Goal: Information Seeking & Learning: Find specific fact

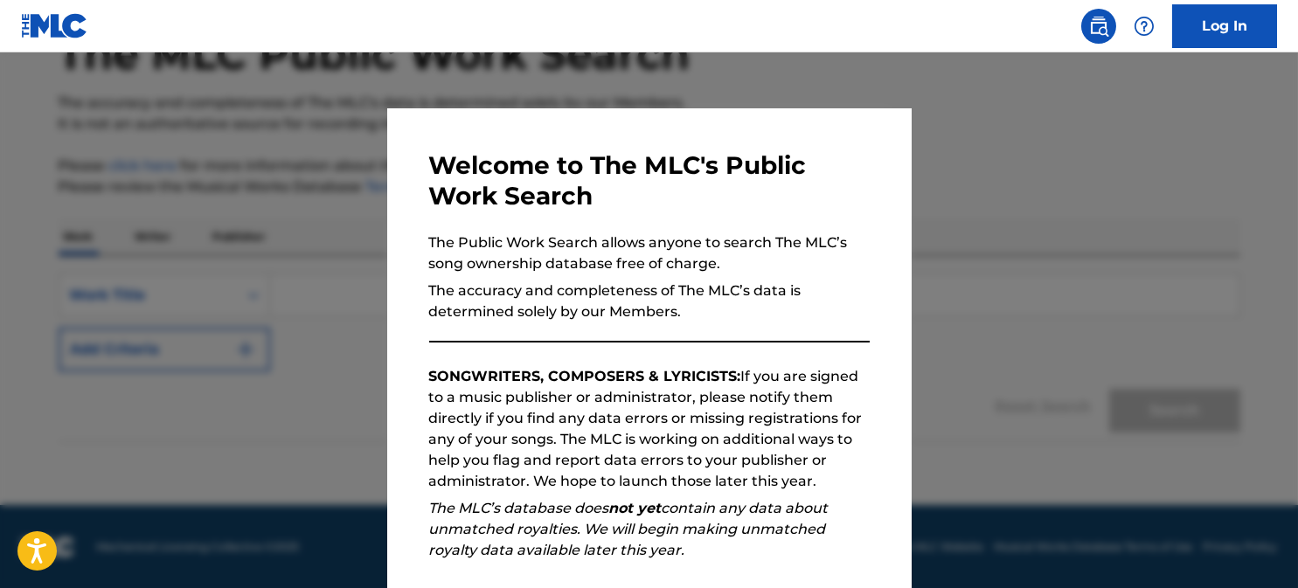
scroll to position [211, 0]
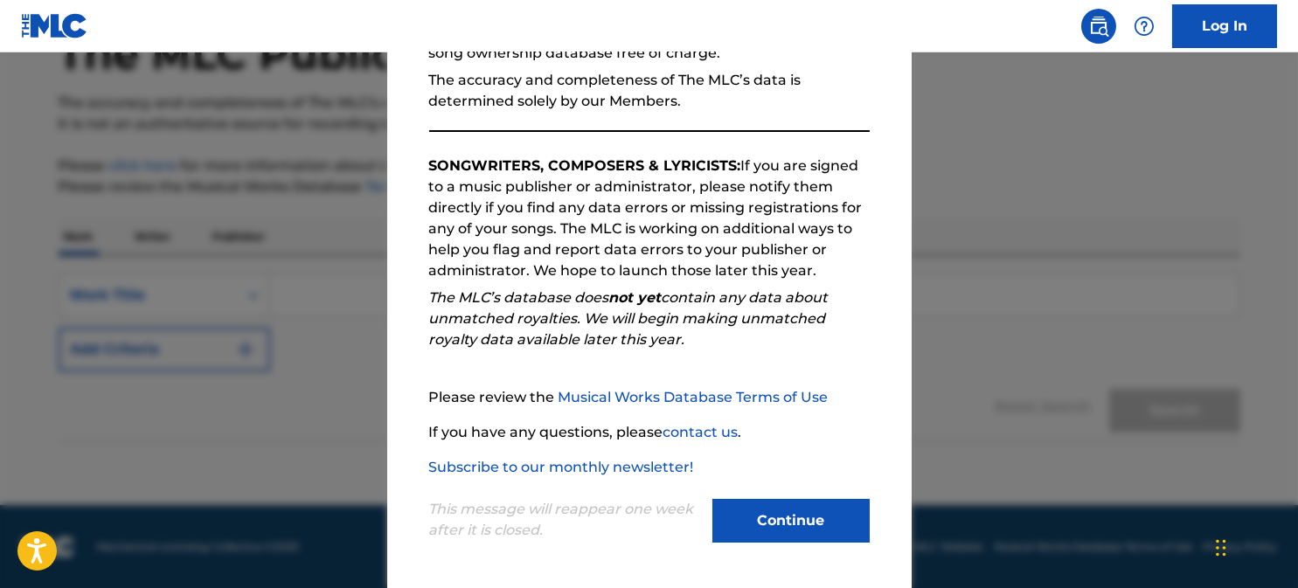
click at [765, 520] on button "Continue" at bounding box center [790, 521] width 157 height 44
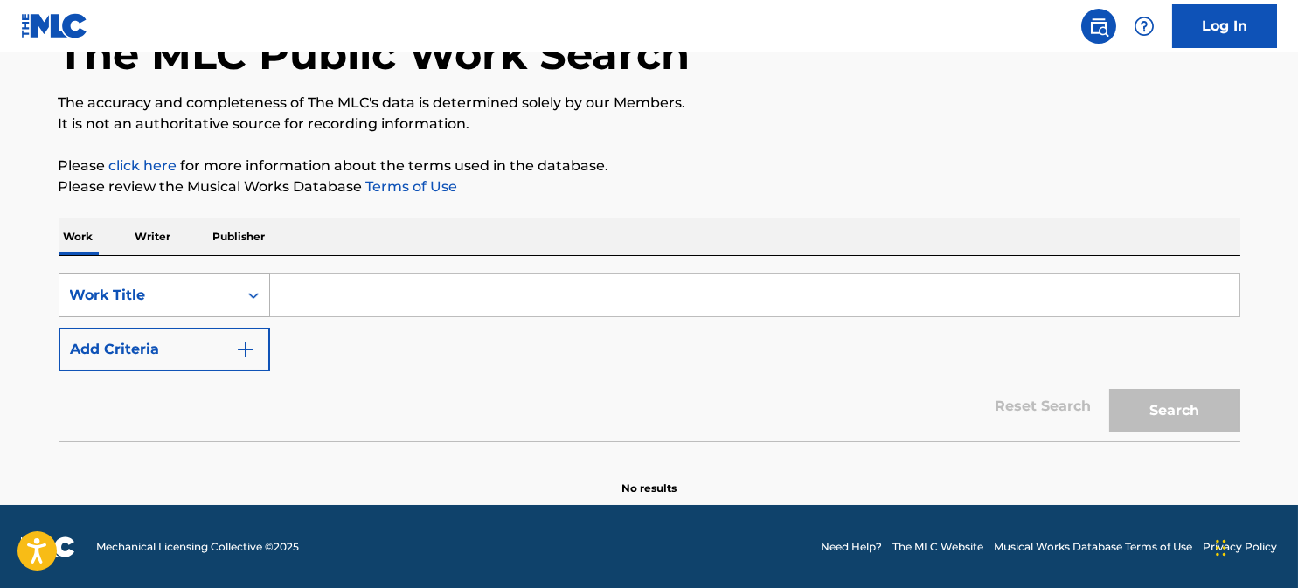
click at [183, 289] on div "Work Title" at bounding box center [148, 295] width 157 height 21
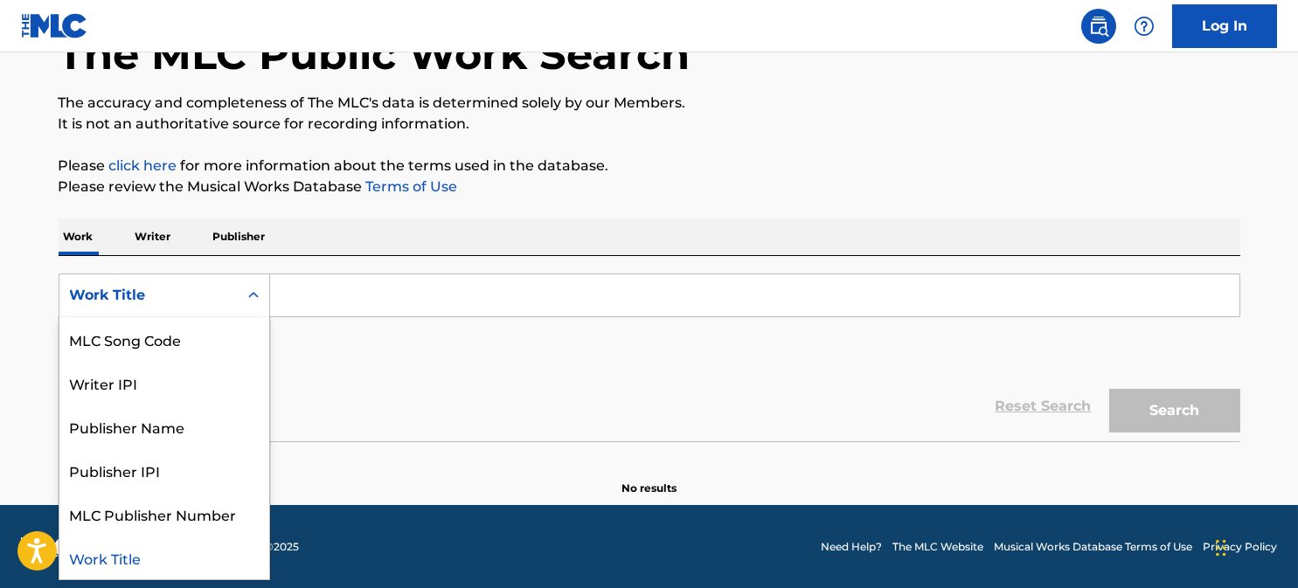
scroll to position [0, 0]
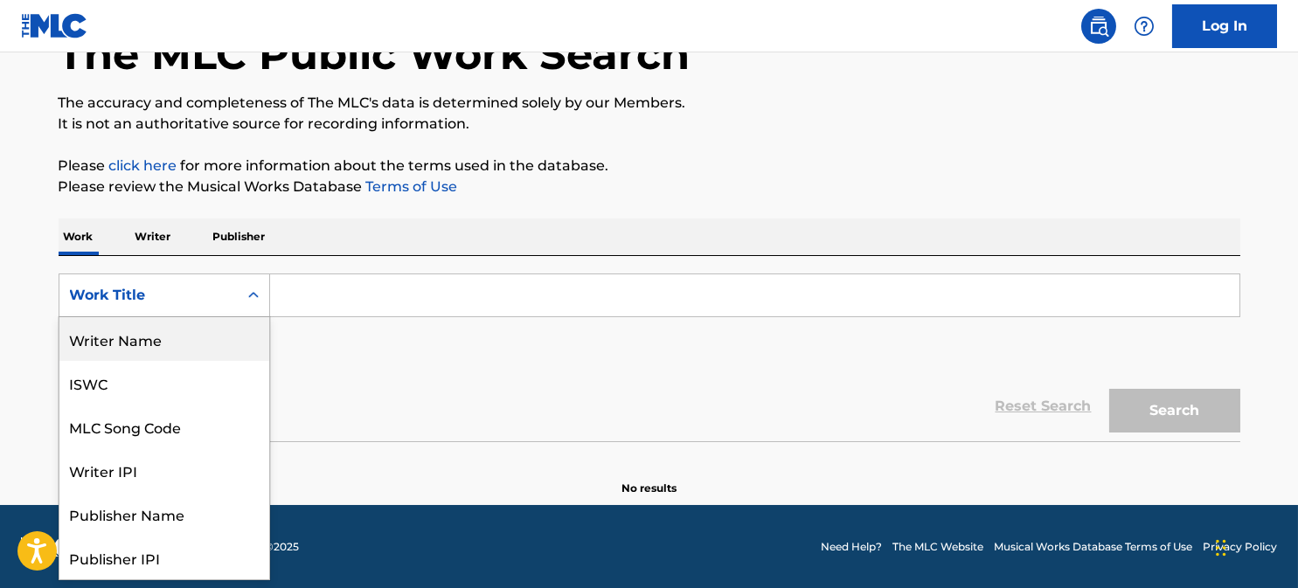
click at [169, 338] on div "Writer Name" at bounding box center [164, 339] width 210 height 44
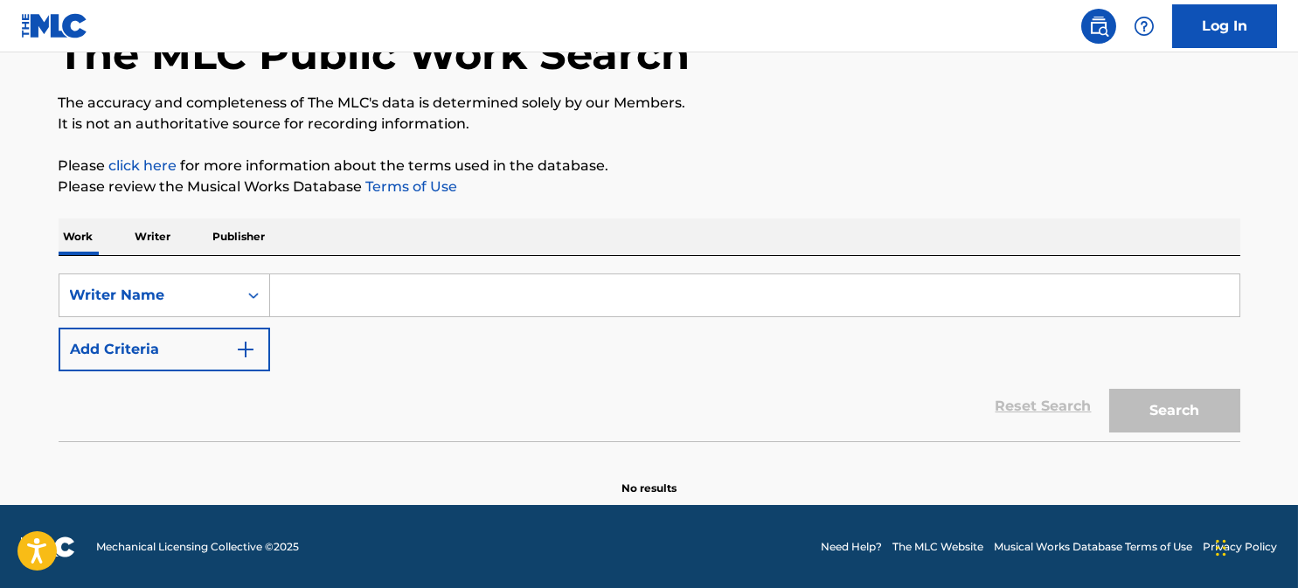
click at [297, 306] on input "Search Form" at bounding box center [754, 295] width 969 height 42
click at [185, 277] on div "Writer Name" at bounding box center [164, 296] width 211 height 44
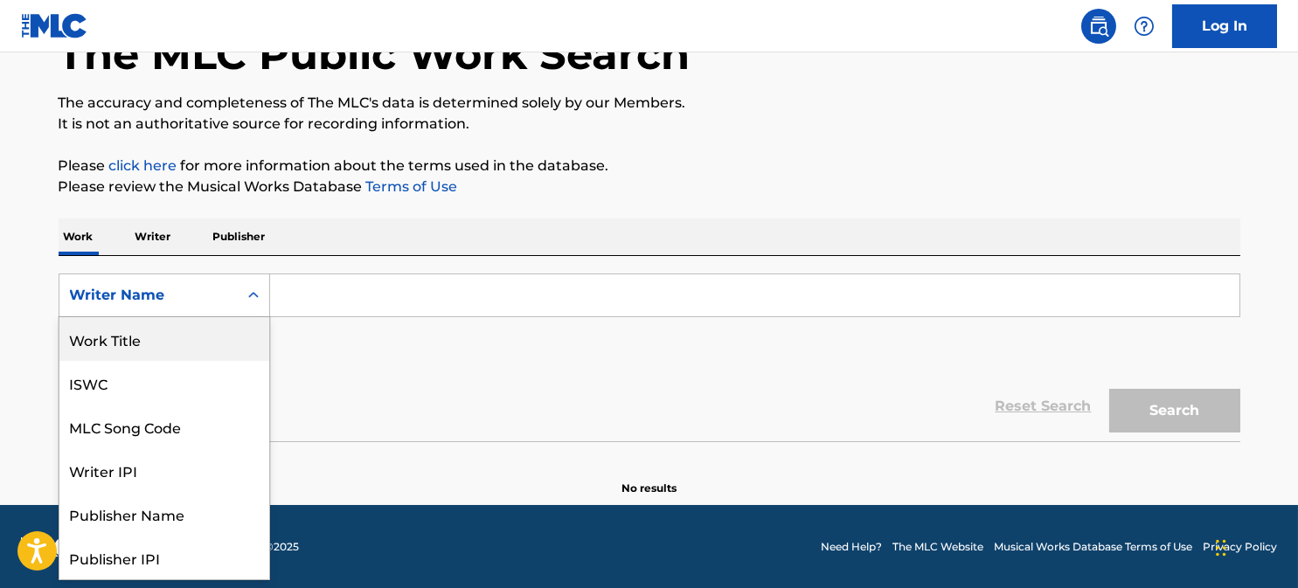
click at [177, 340] on div "Work Title" at bounding box center [164, 339] width 210 height 44
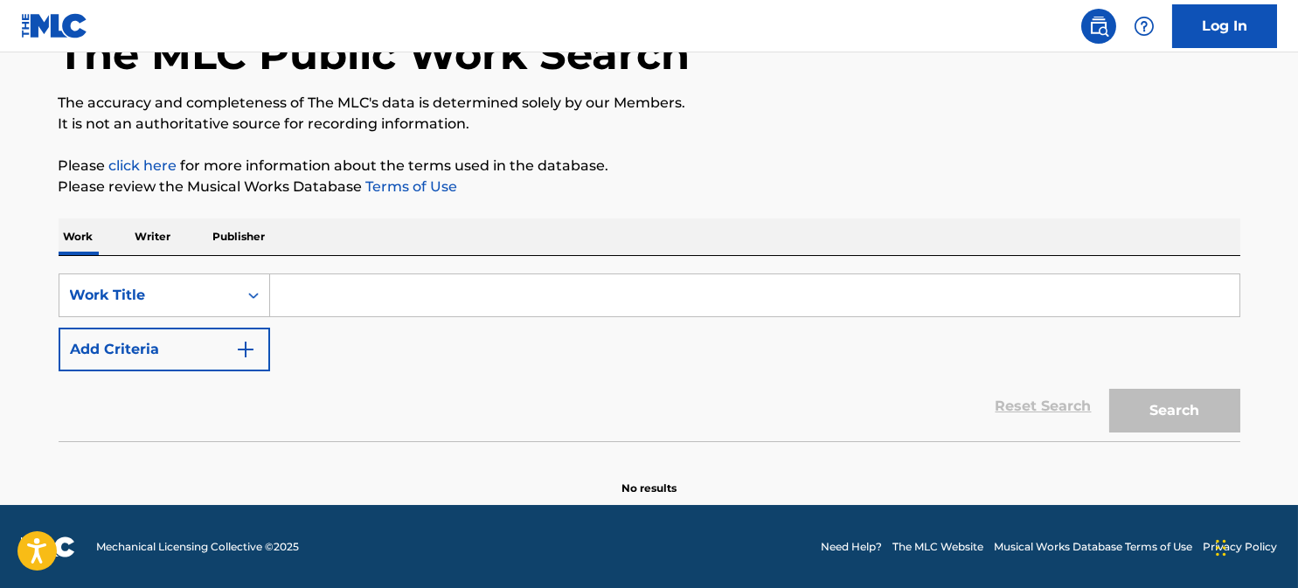
click at [339, 289] on input "Search Form" at bounding box center [754, 295] width 969 height 42
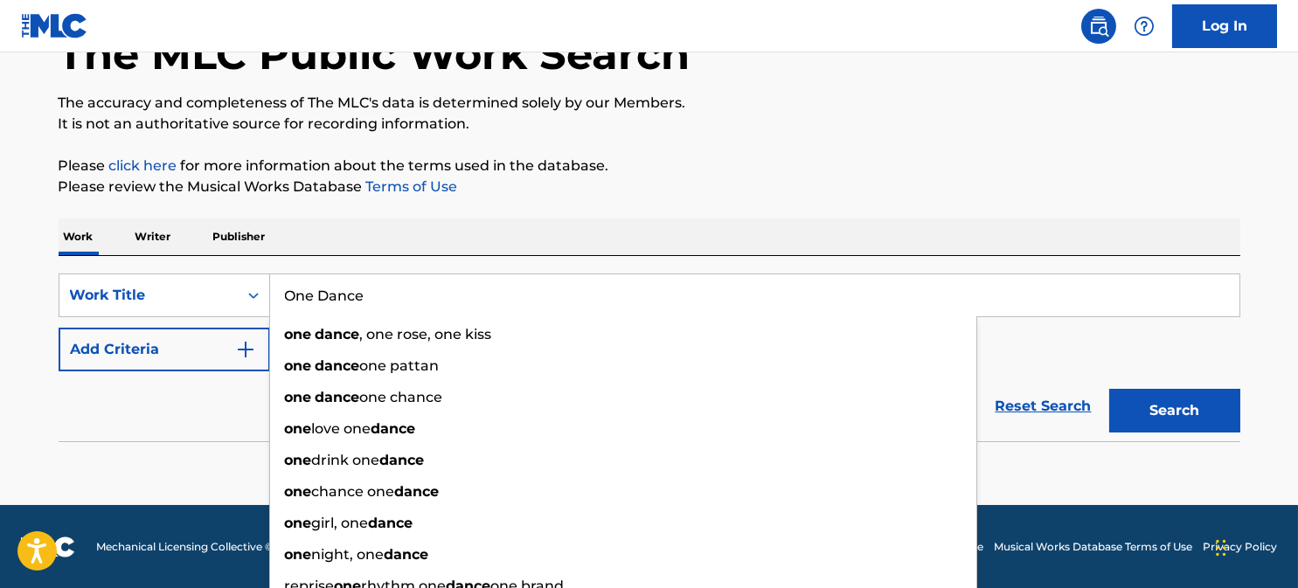
type input "One Dance"
click at [1109, 389] on button "Search" at bounding box center [1174, 411] width 131 height 44
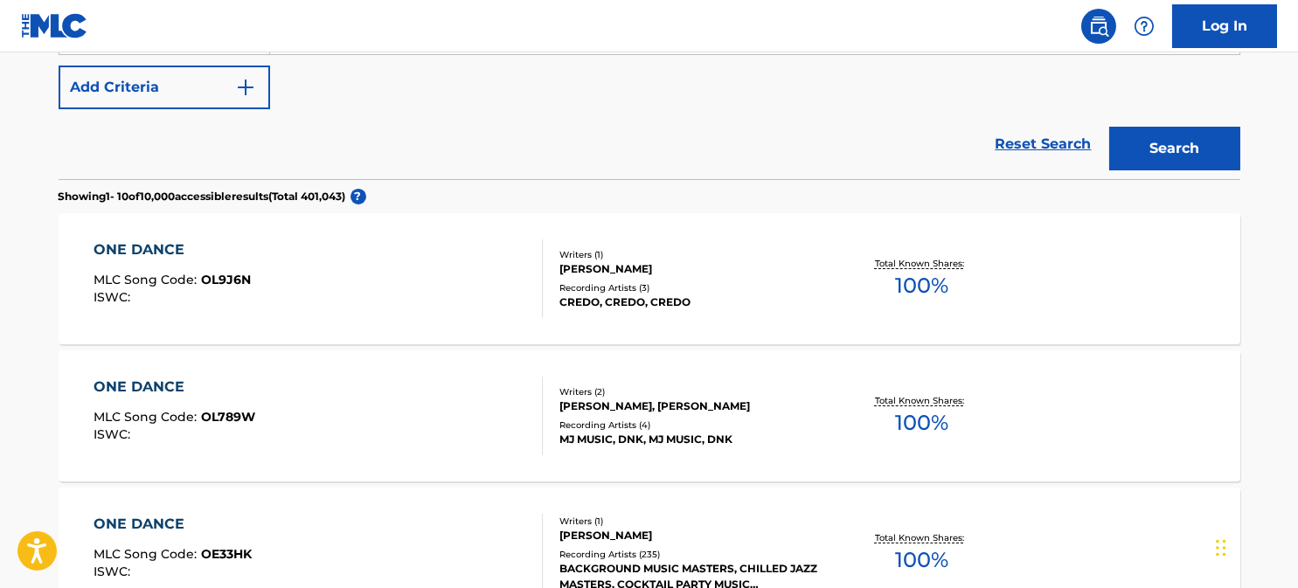
scroll to position [115, 0]
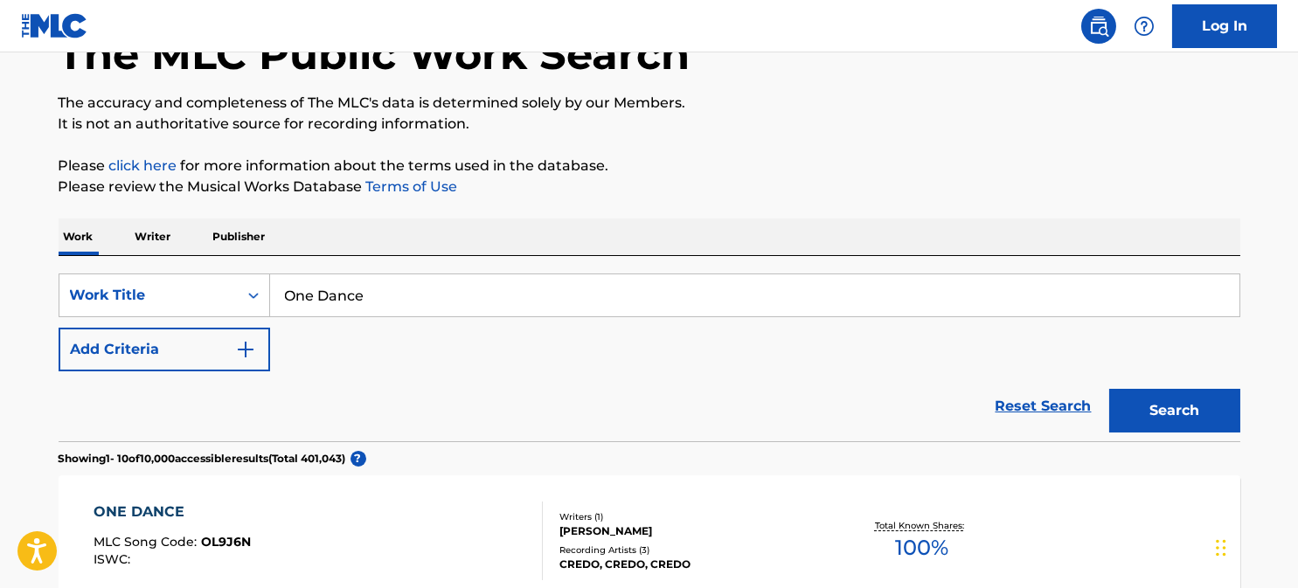
click at [136, 354] on button "Add Criteria" at bounding box center [164, 350] width 211 height 44
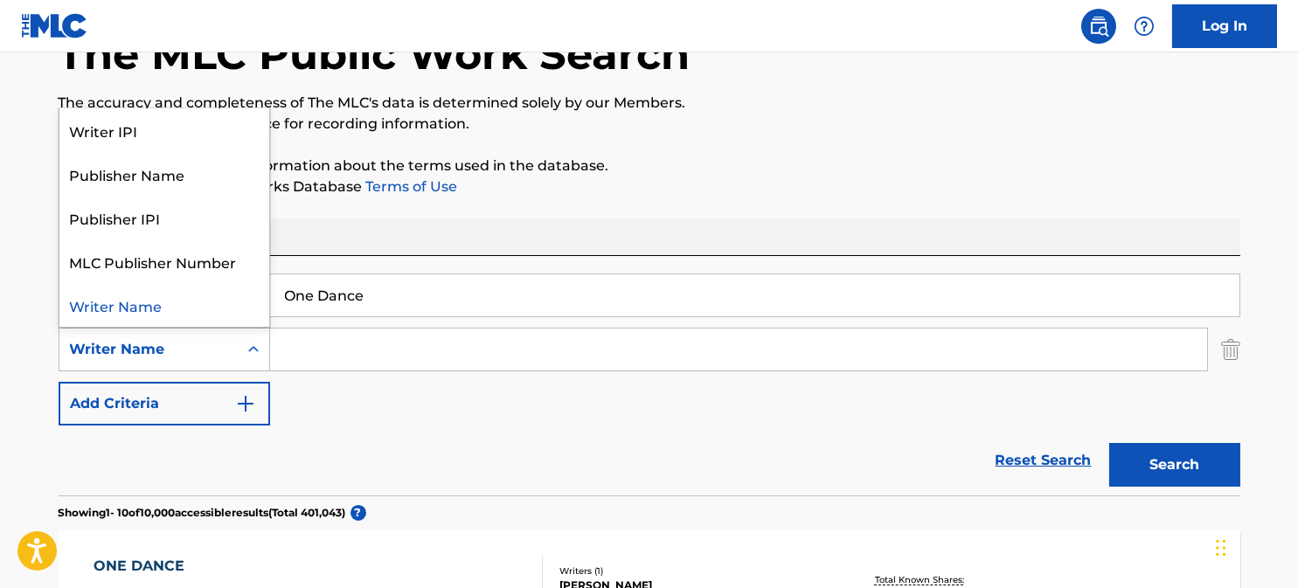
click at [138, 353] on div "Writer Name" at bounding box center [148, 349] width 157 height 21
click at [139, 353] on div "Writer Name" at bounding box center [148, 349] width 157 height 21
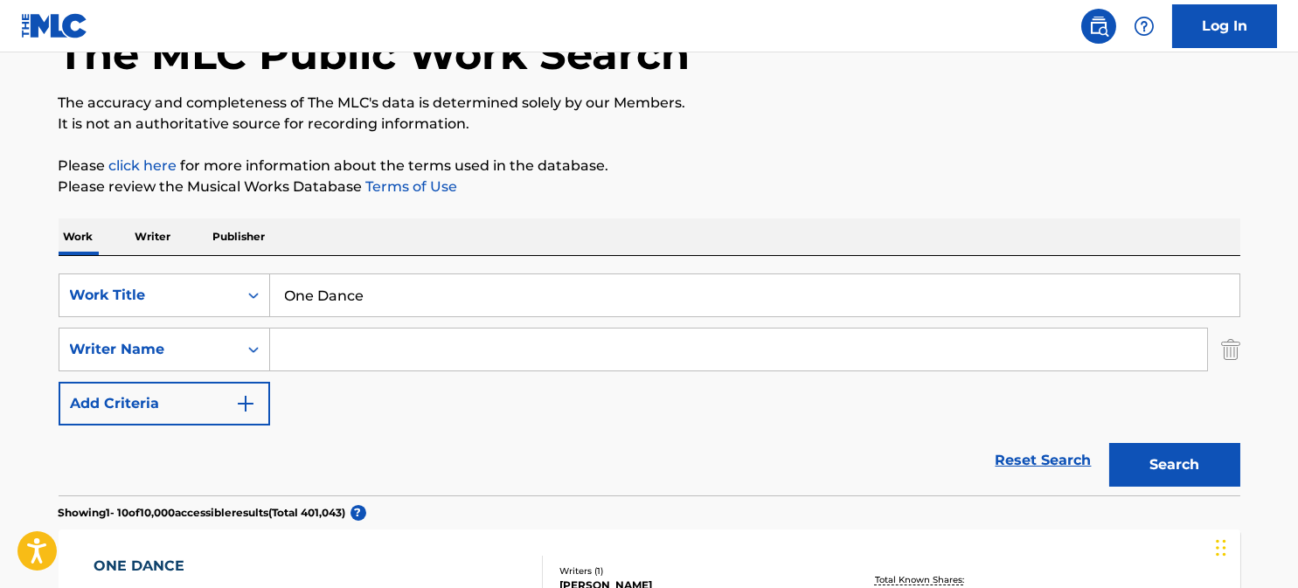
click at [326, 346] on input "Search Form" at bounding box center [738, 350] width 937 height 42
paste input "[PERSON_NAME]"
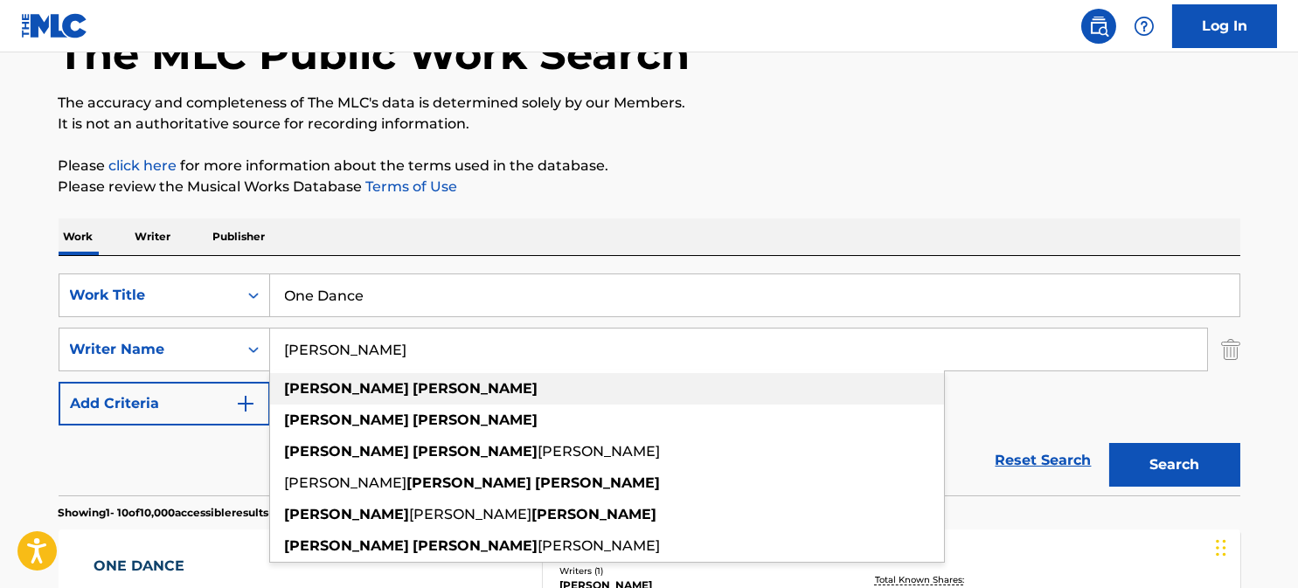
click at [413, 384] on strong "[PERSON_NAME]" at bounding box center [475, 388] width 125 height 17
type input "[PERSON_NAME]"
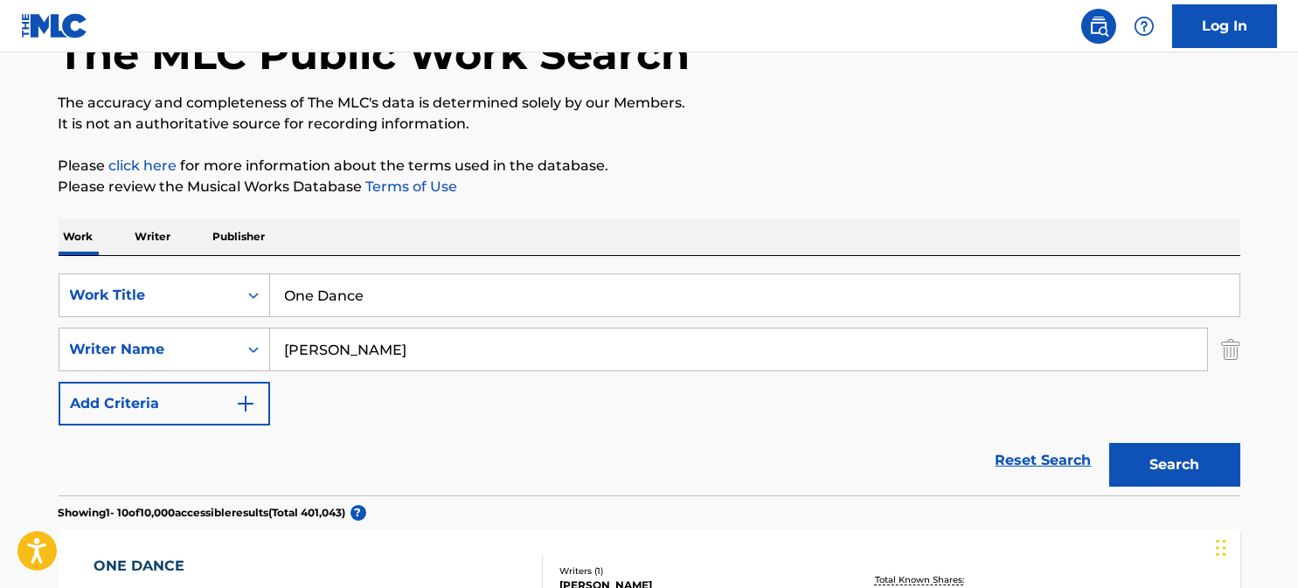
click at [1178, 451] on button "Search" at bounding box center [1174, 465] width 131 height 44
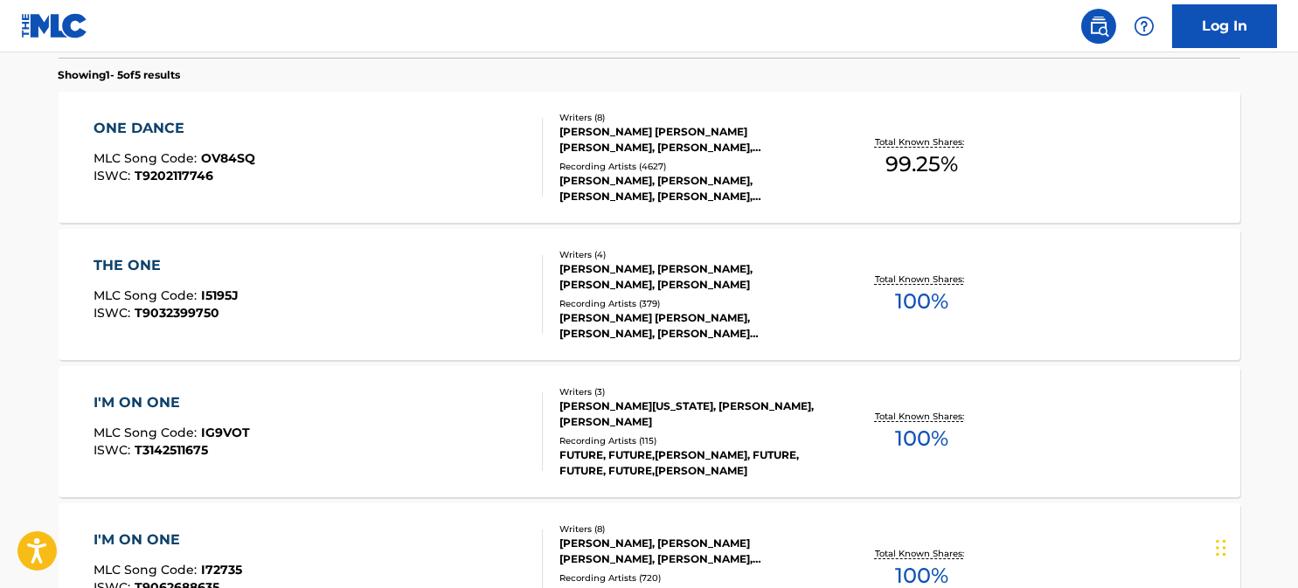
scroll to position [291, 0]
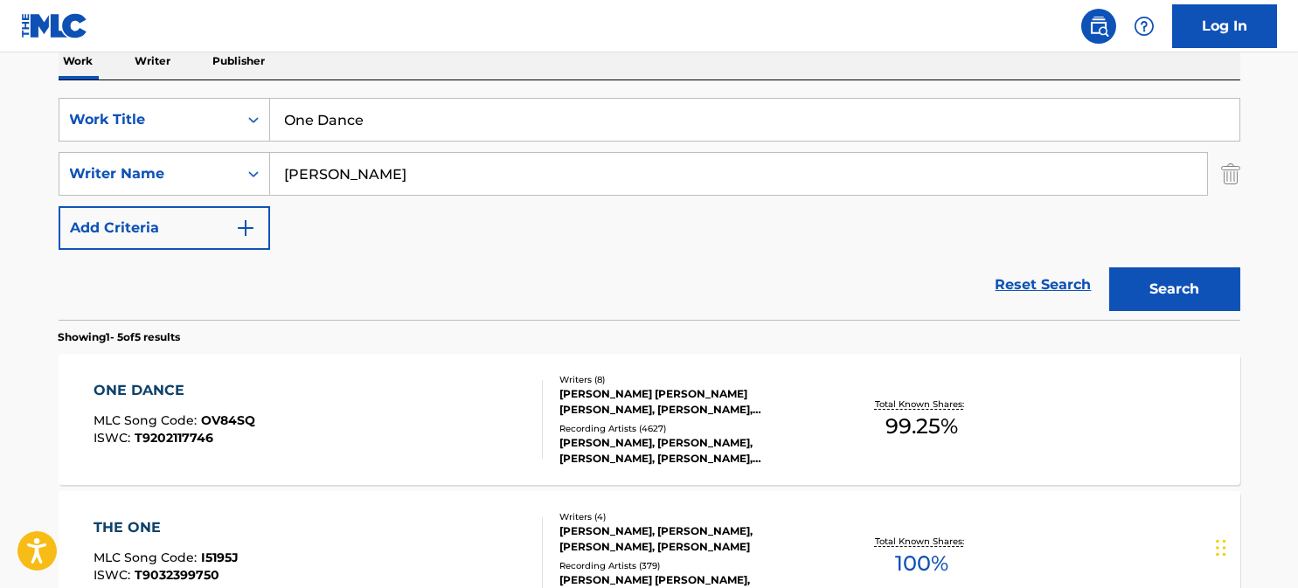
click at [161, 384] on div "ONE DANCE" at bounding box center [175, 390] width 162 height 21
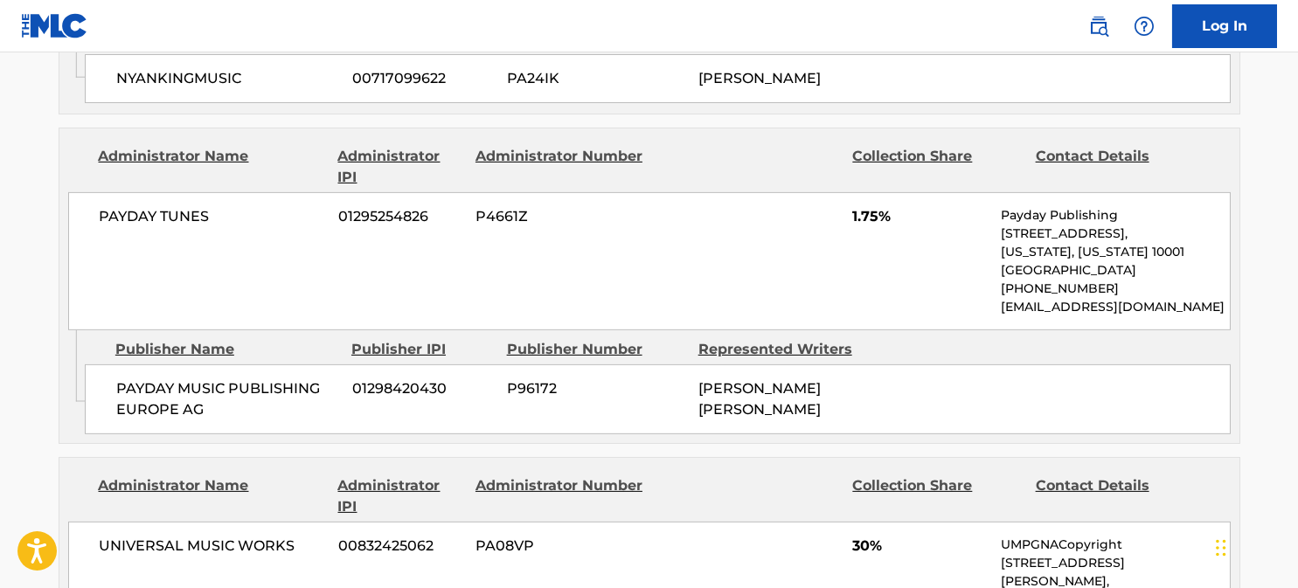
scroll to position [3407, 0]
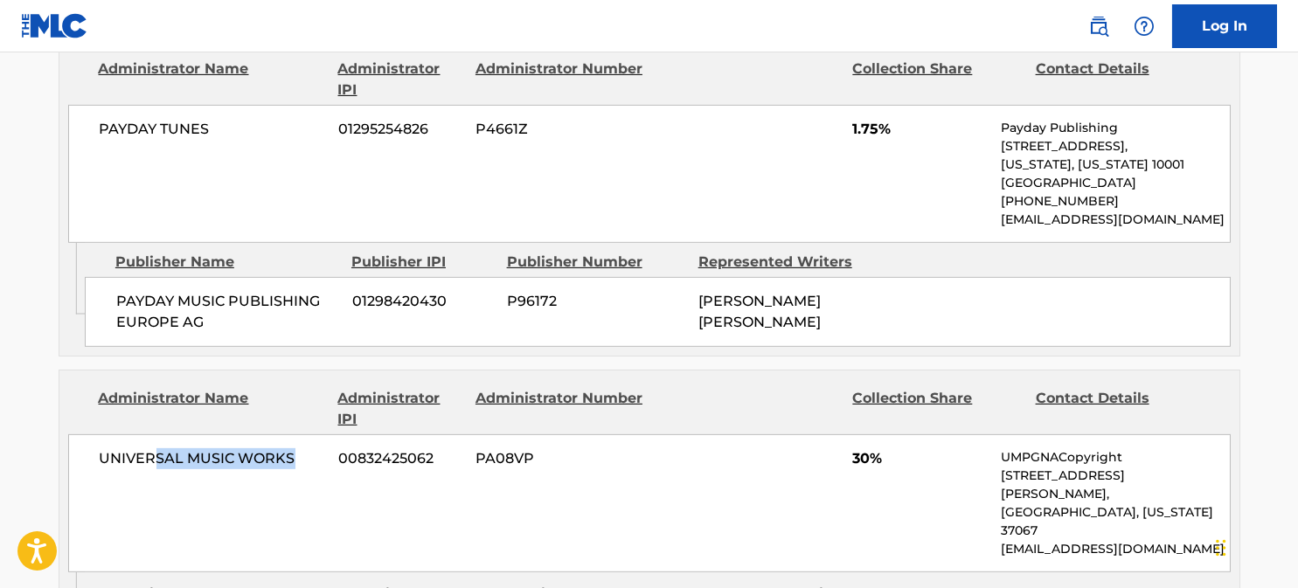
drag, startPoint x: 298, startPoint y: 321, endPoint x: 156, endPoint y: 327, distance: 142.6
click at [156, 448] on span "UNIVERSAL MUSIC WORKS" at bounding box center [213, 458] width 226 height 21
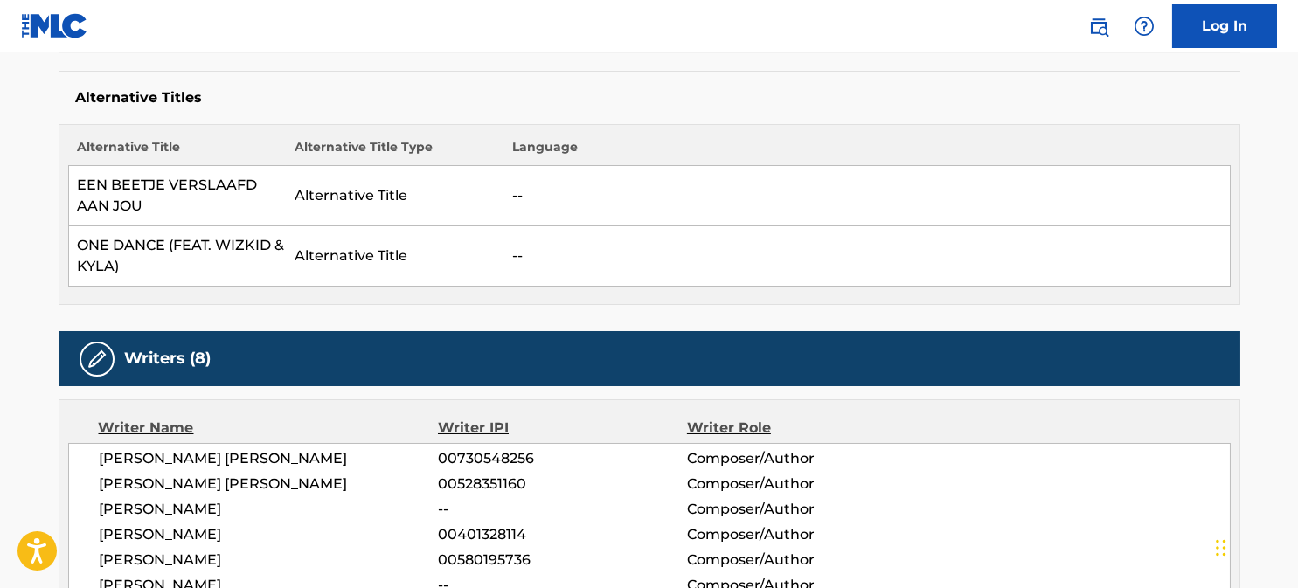
scroll to position [0, 0]
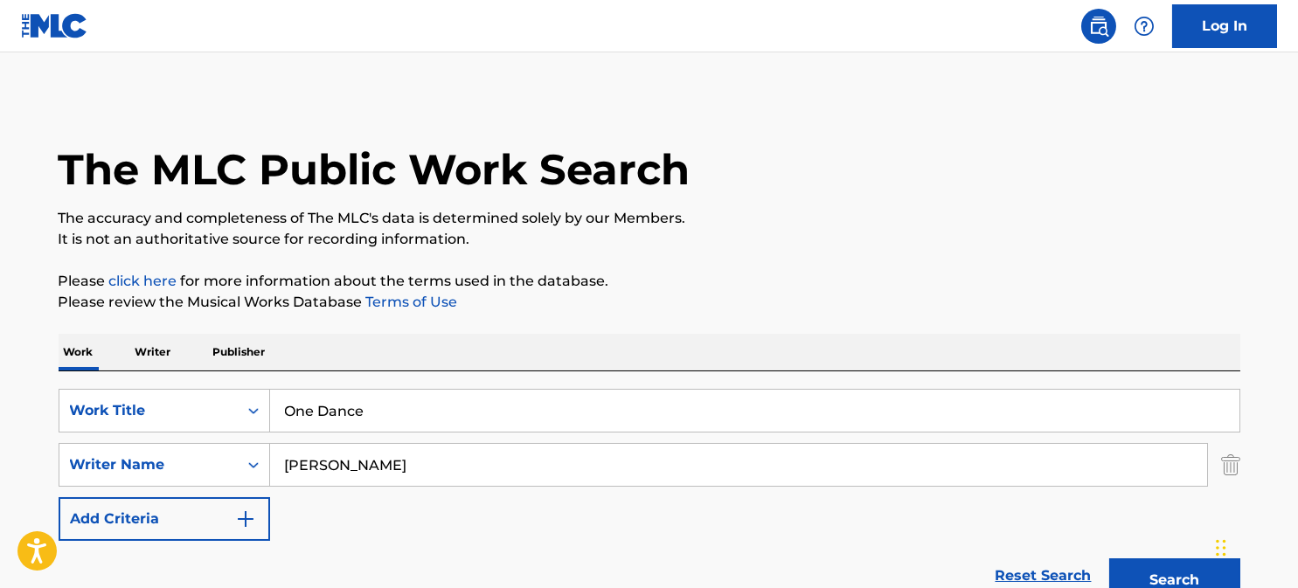
scroll to position [291, 0]
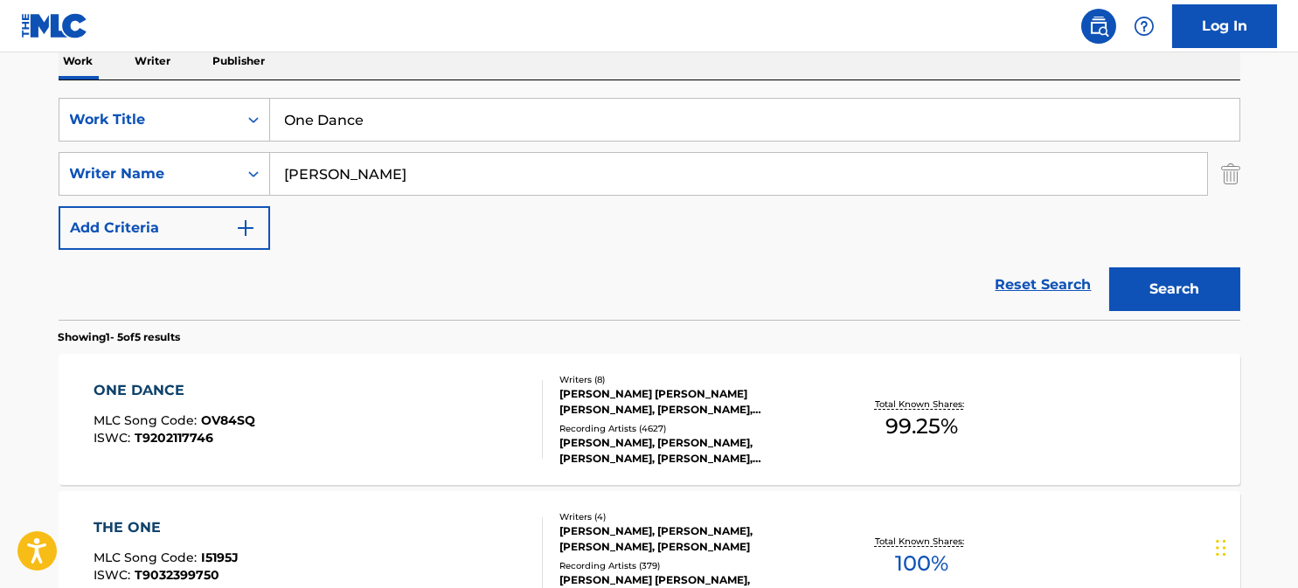
drag, startPoint x: 389, startPoint y: 119, endPoint x: 276, endPoint y: 121, distance: 112.8
click at [280, 123] on input "One Dance" at bounding box center [754, 120] width 969 height 42
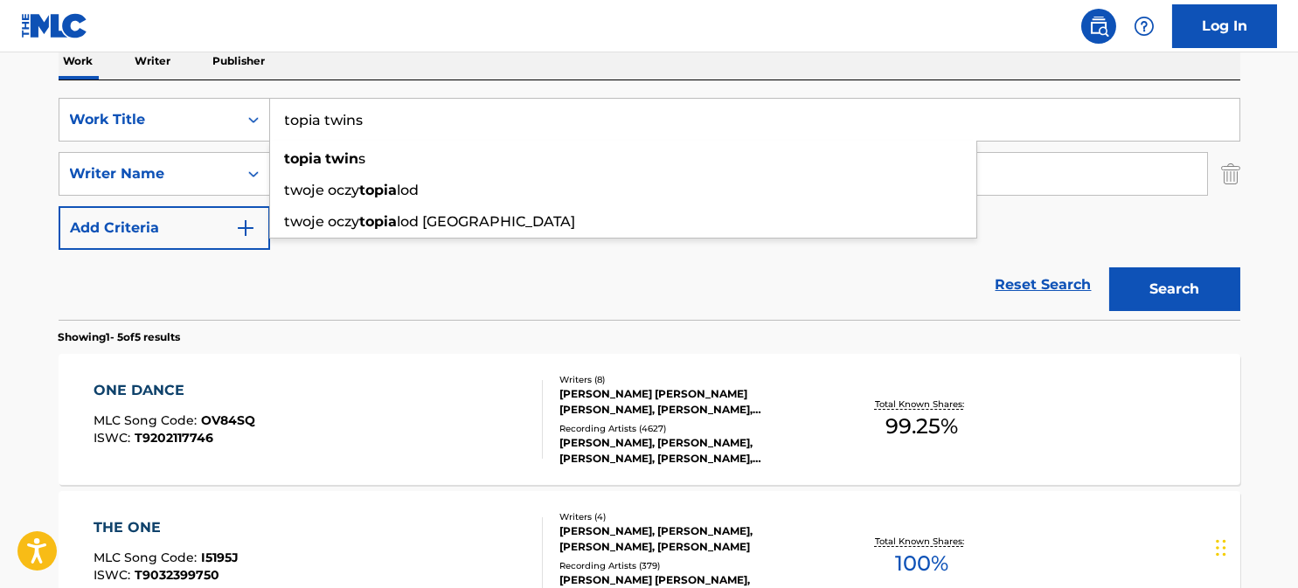
type input "topia twins"
click at [1109, 267] on button "Search" at bounding box center [1174, 289] width 131 height 44
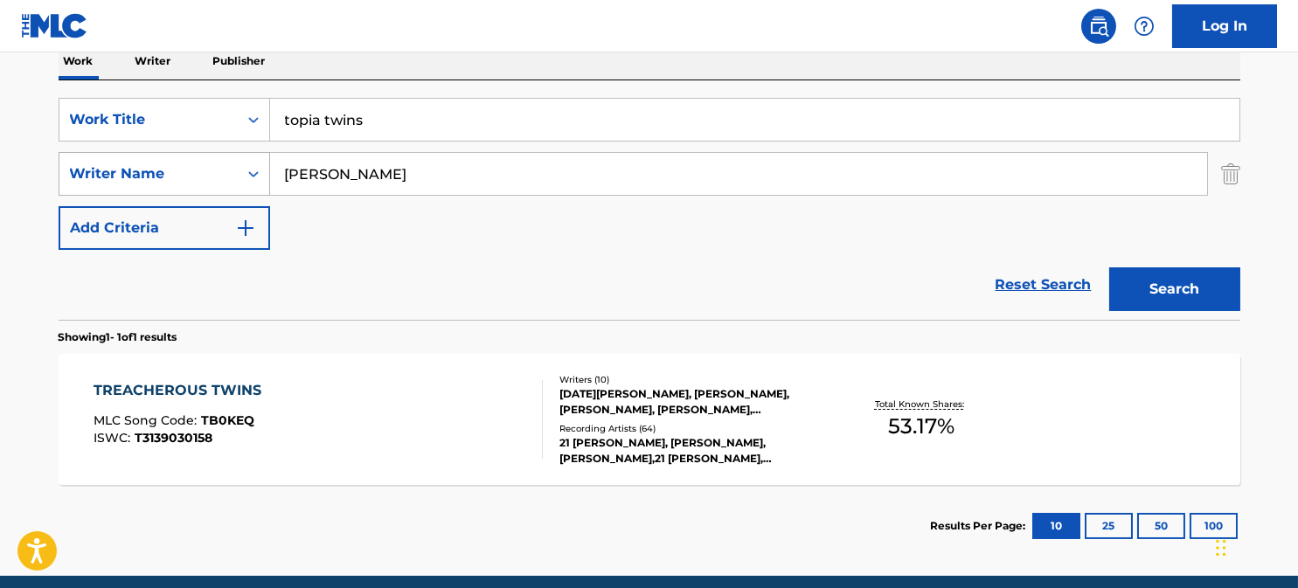
drag, startPoint x: 379, startPoint y: 174, endPoint x: 203, endPoint y: 175, distance: 176.5
click at [204, 175] on div "SearchWithCriteriac887e83c-9990-42c7-a488-891fa2b4b383 Writer Name [PERSON_NAME]" at bounding box center [649, 174] width 1181 height 44
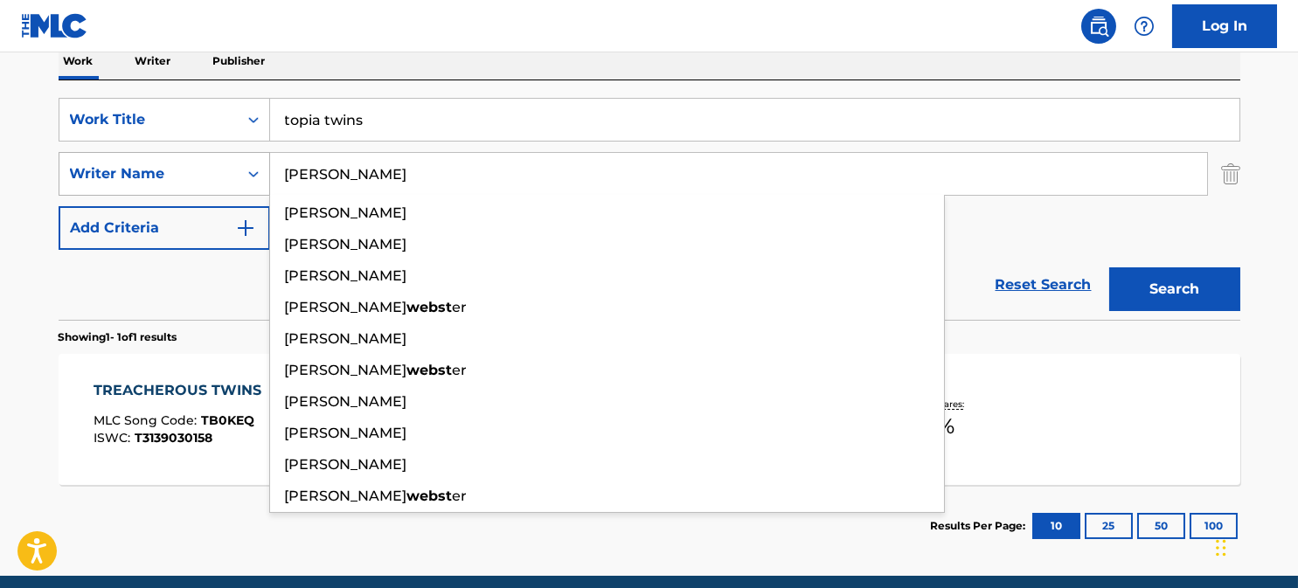
type input "[PERSON_NAME]"
click at [1109, 267] on button "Search" at bounding box center [1174, 289] width 131 height 44
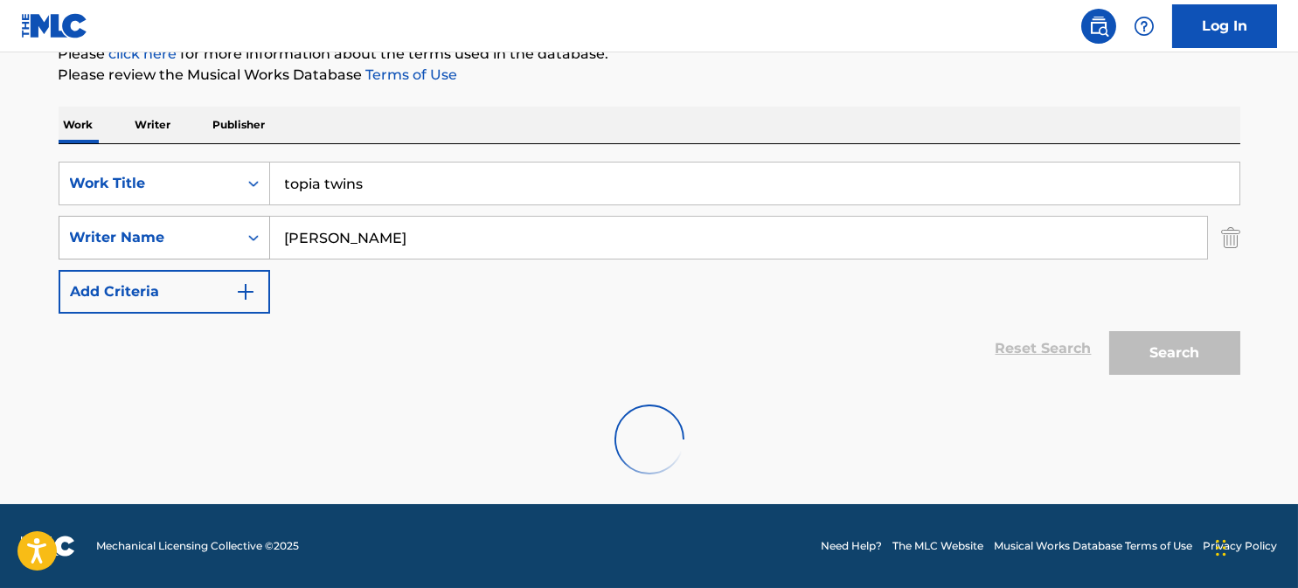
scroll to position [227, 0]
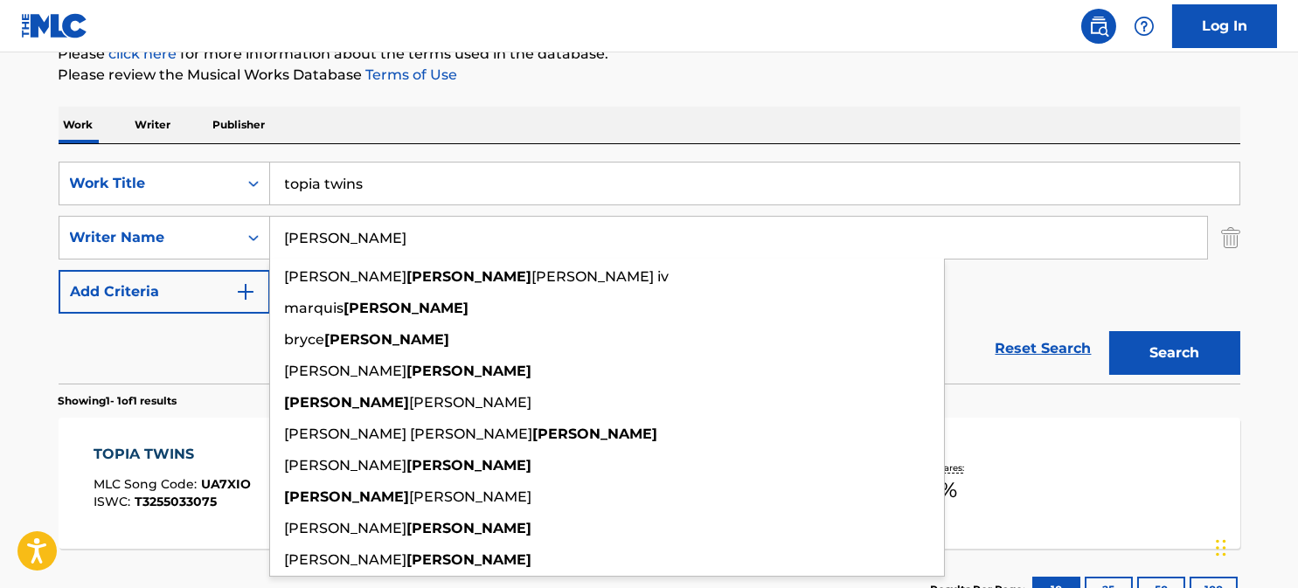
click at [0, 390] on main "The MLC Public Work Search The accuracy and completeness of The MLC's data is d…" at bounding box center [649, 232] width 1298 height 814
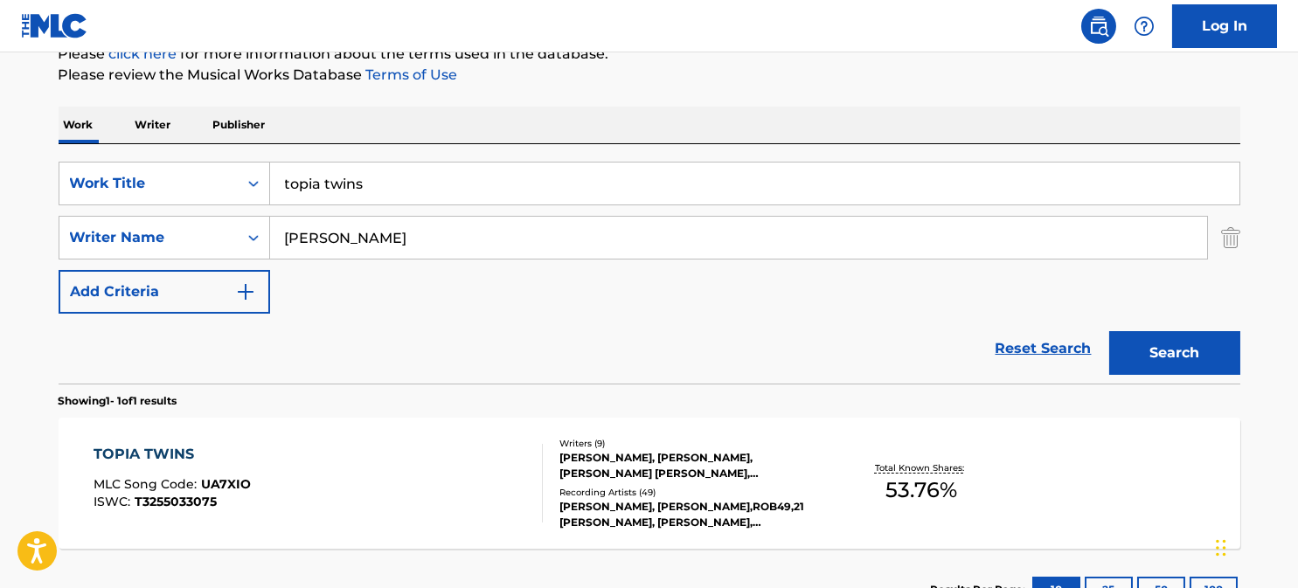
click at [173, 453] on div "TOPIA TWINS" at bounding box center [172, 454] width 157 height 21
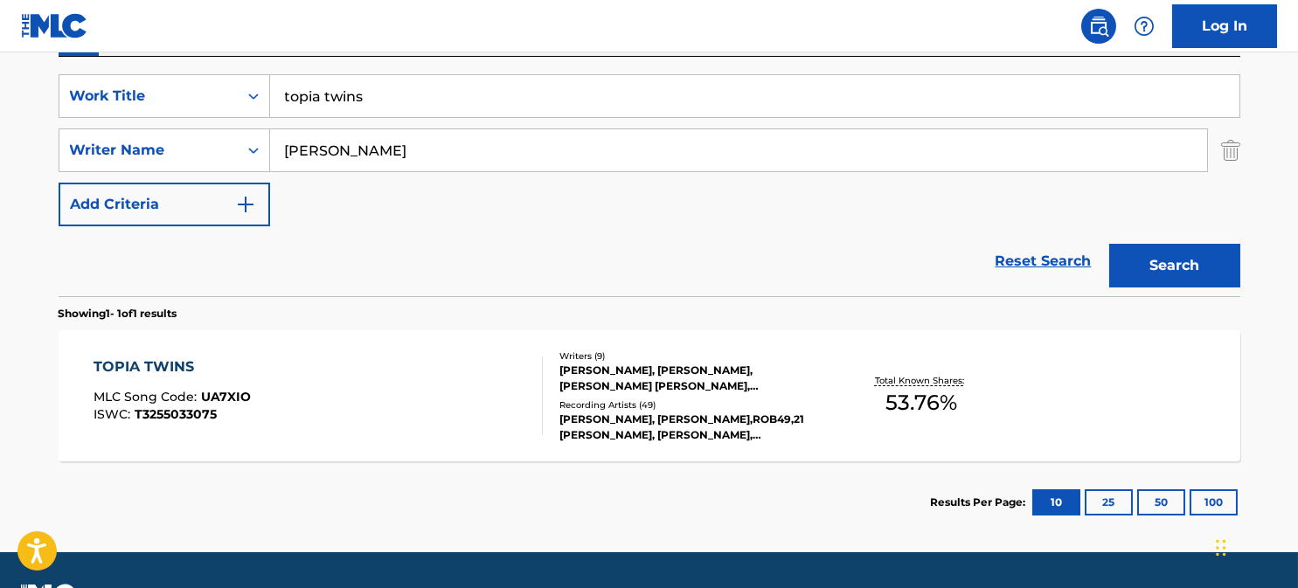
click at [187, 365] on div "TOPIA TWINS" at bounding box center [172, 367] width 157 height 21
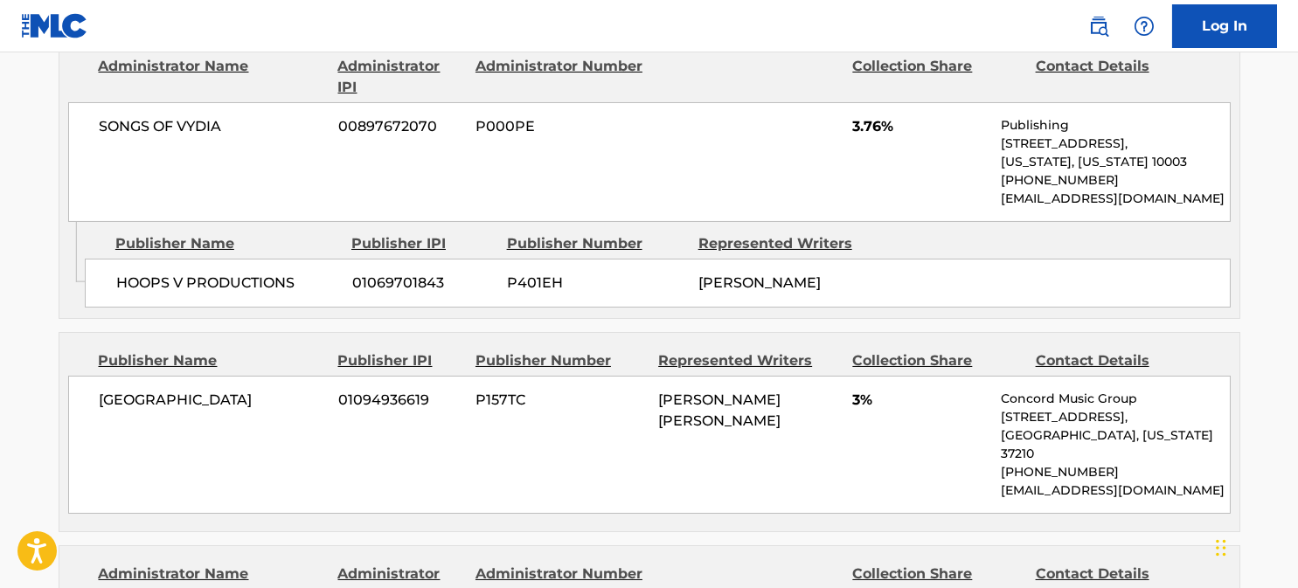
scroll to position [1049, 0]
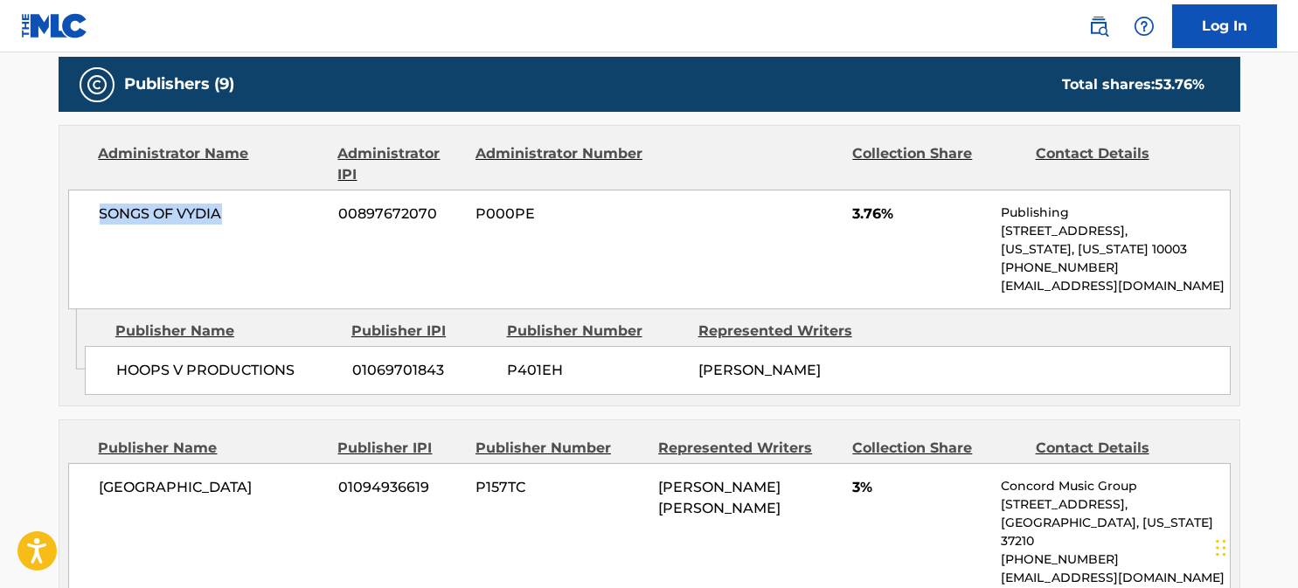
drag, startPoint x: 219, startPoint y: 210, endPoint x: 97, endPoint y: 212, distance: 122.4
click at [90, 210] on div "SONGS OF VYDIA 00897672070 P000PE 3.76% Publishing [STREET_ADDRESS][US_STATE][U…" at bounding box center [649, 250] width 1162 height 120
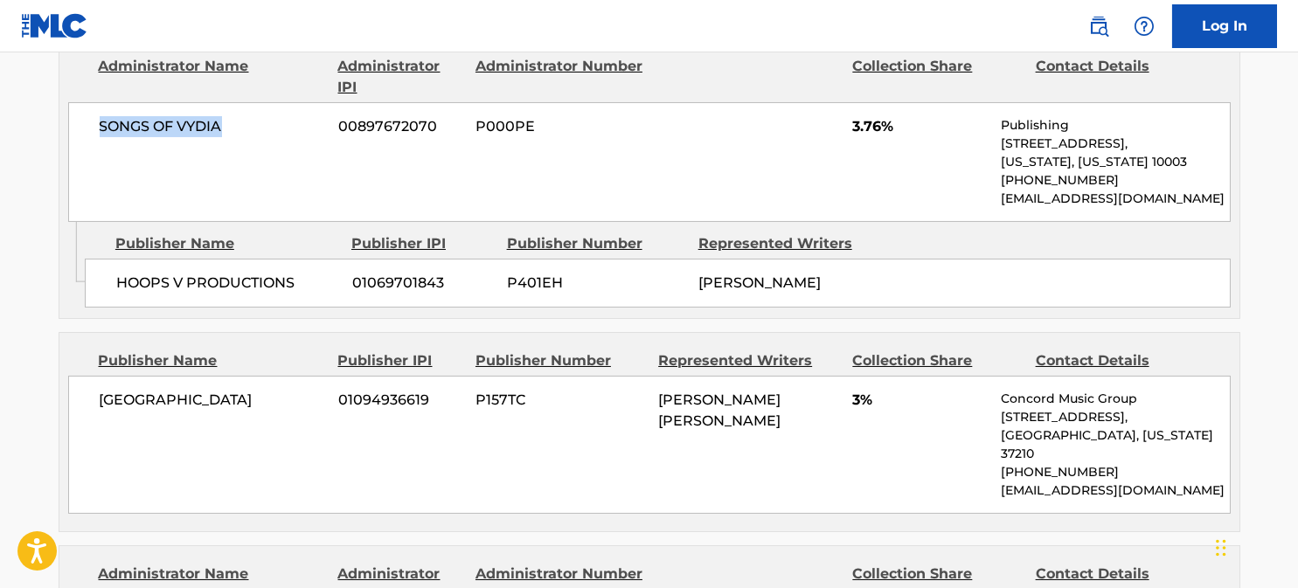
scroll to position [1222, 0]
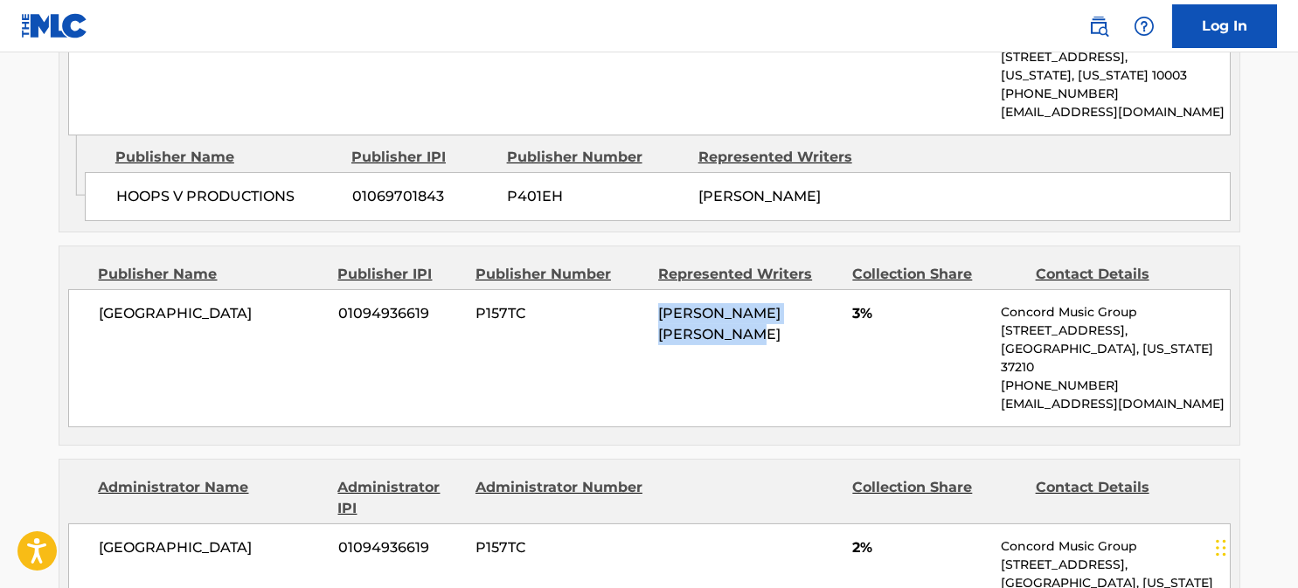
drag, startPoint x: 659, startPoint y: 306, endPoint x: 703, endPoint y: 325, distance: 48.5
click at [703, 325] on span "[PERSON_NAME] [PERSON_NAME]" at bounding box center [719, 324] width 122 height 38
click at [551, 319] on span "P157TC" at bounding box center [560, 313] width 170 height 21
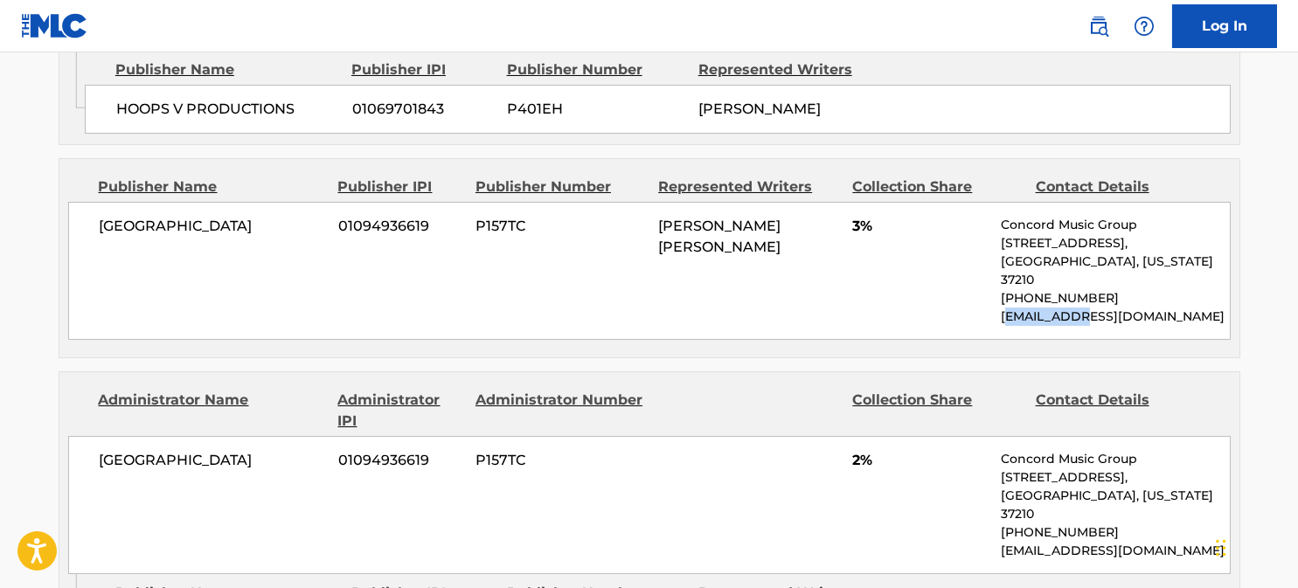
drag, startPoint x: 1004, startPoint y: 286, endPoint x: 1096, endPoint y: 298, distance: 92.6
click at [1094, 308] on p "[EMAIL_ADDRESS][DOMAIN_NAME]" at bounding box center [1115, 317] width 228 height 18
click at [1096, 308] on p "[EMAIL_ADDRESS][DOMAIN_NAME]" at bounding box center [1115, 317] width 228 height 18
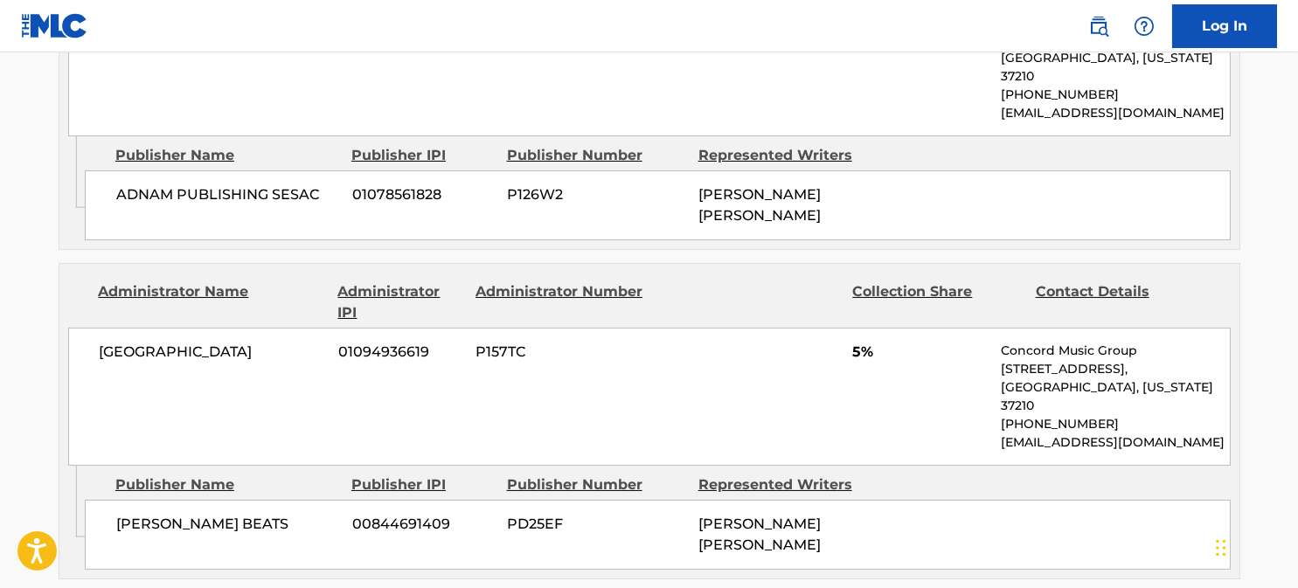
scroll to position [1922, 0]
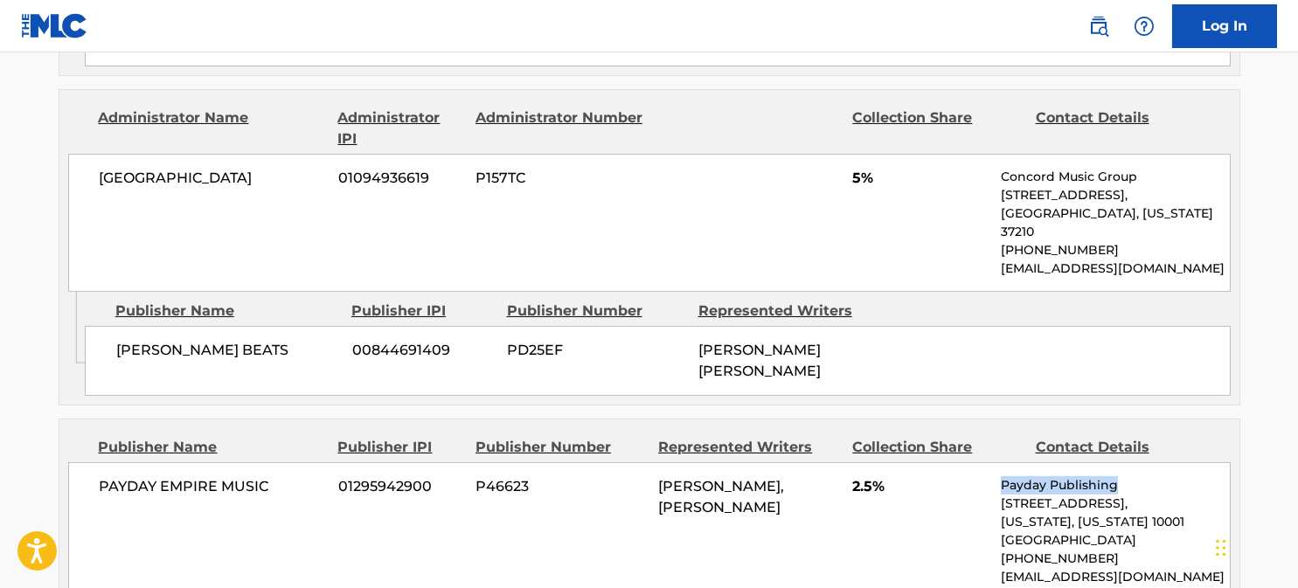
drag, startPoint x: 1001, startPoint y: 417, endPoint x: 1116, endPoint y: 412, distance: 115.4
click at [1116, 462] on div "PAYDAY EMPIRE MUSIC 01295942900 P46623 [PERSON_NAME], [PERSON_NAME] 2.5% Payday…" at bounding box center [649, 531] width 1162 height 138
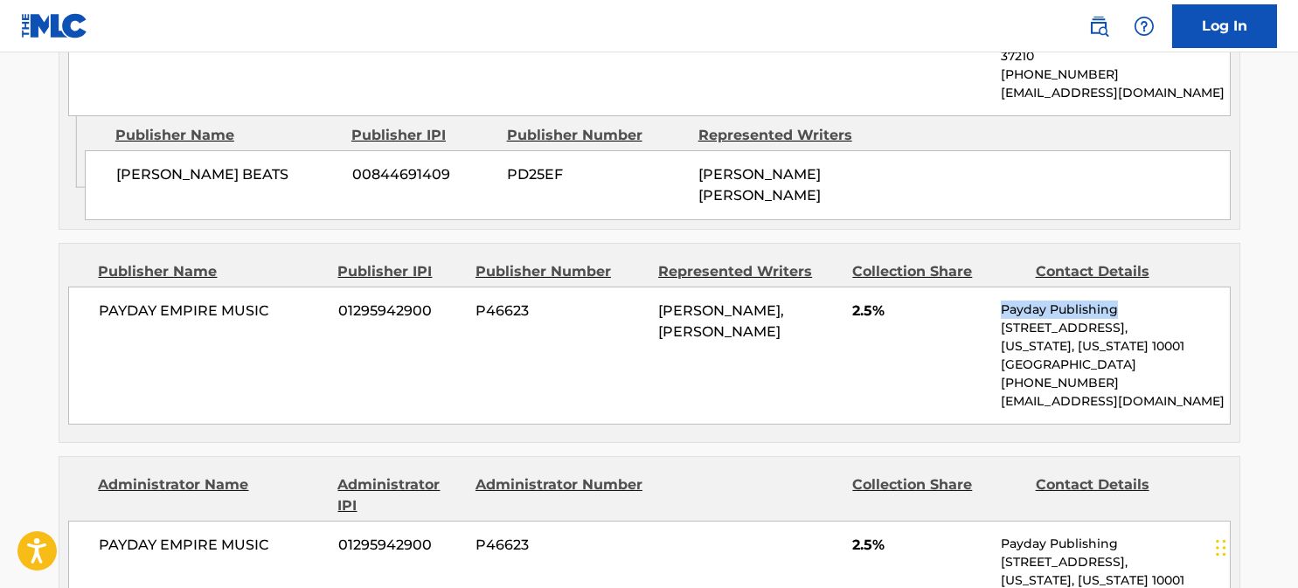
scroll to position [2271, 0]
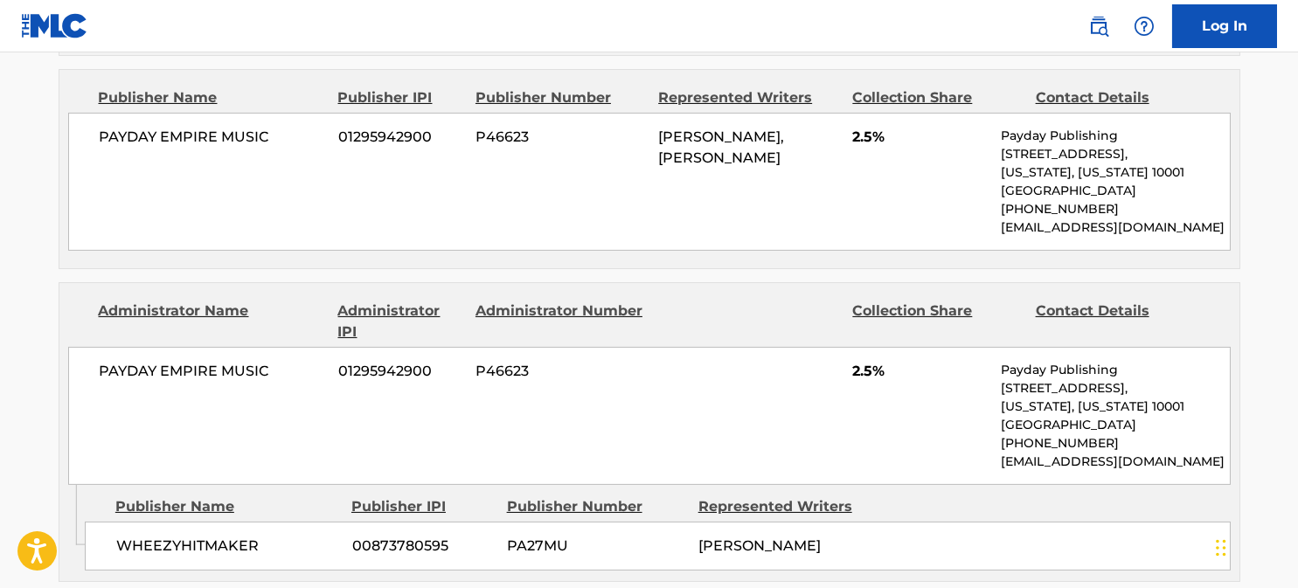
click at [934, 361] on span "2.5%" at bounding box center [919, 371] width 135 height 21
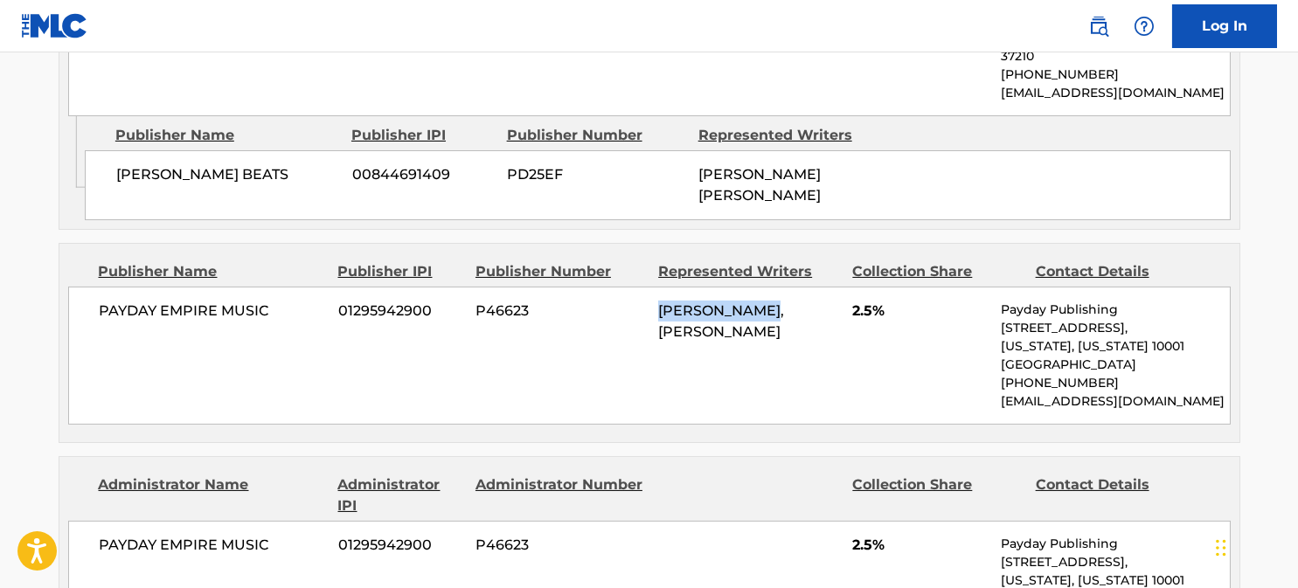
drag, startPoint x: 659, startPoint y: 247, endPoint x: 775, endPoint y: 249, distance: 116.2
click at [775, 302] on span "[PERSON_NAME], [PERSON_NAME]" at bounding box center [721, 321] width 126 height 38
click at [649, 380] on div "Publisher Name Publisher IPI Publisher Number Represented Writers Collection Sh…" at bounding box center [649, 343] width 1181 height 200
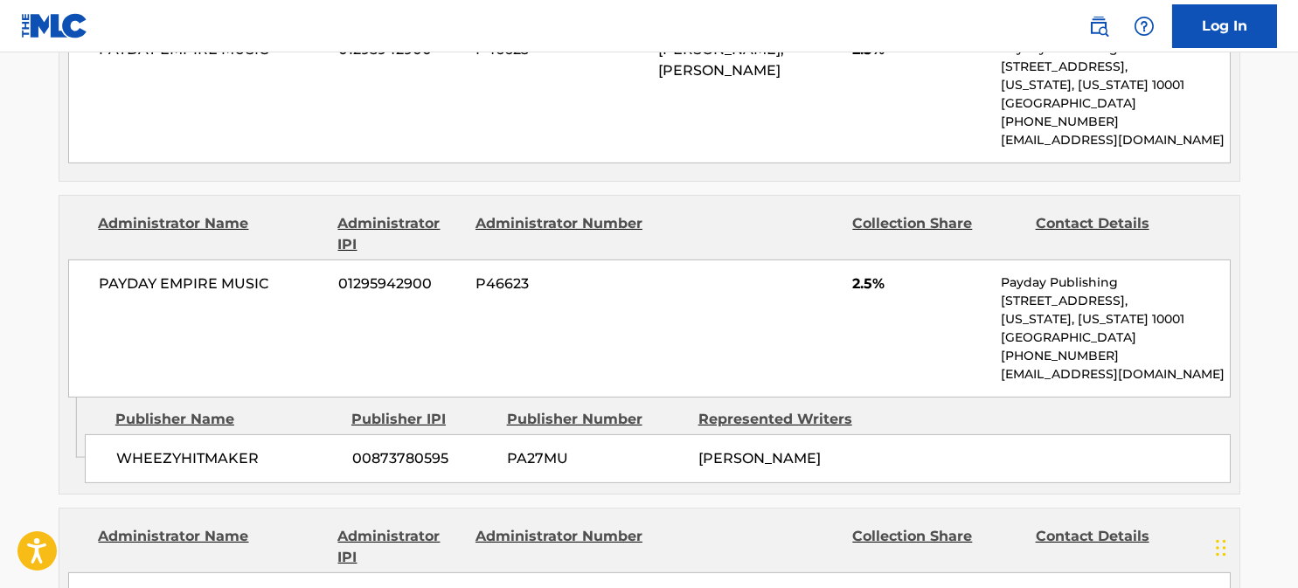
scroll to position [2534, 0]
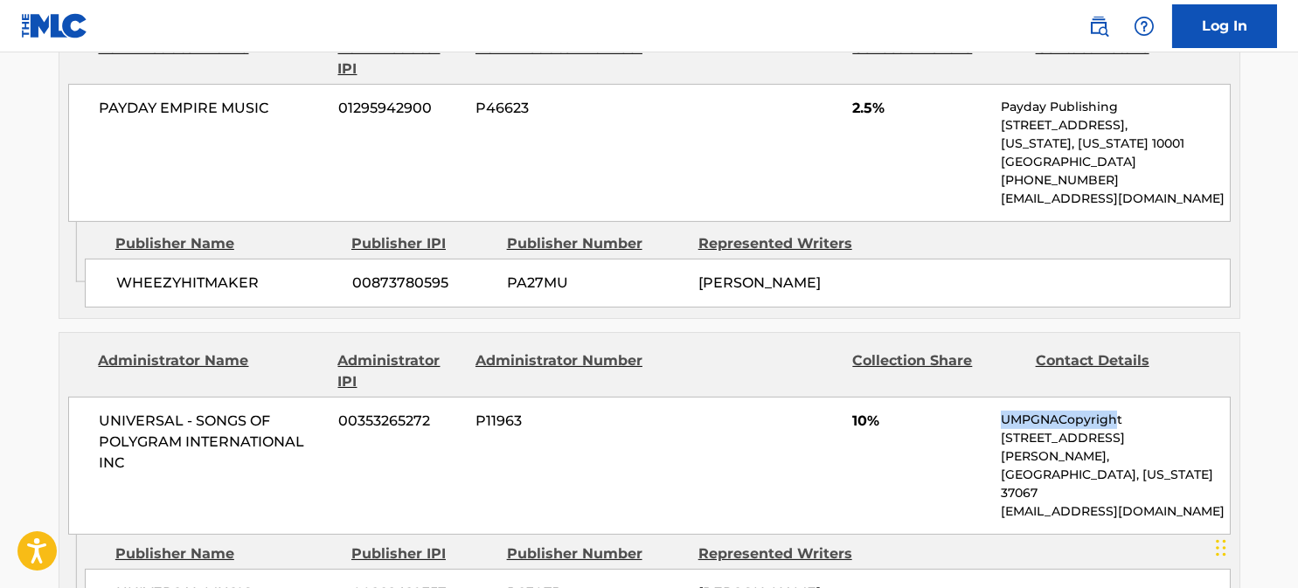
drag, startPoint x: 1003, startPoint y: 353, endPoint x: 1119, endPoint y: 356, distance: 115.4
click at [1119, 411] on p "UMPGNACopyright" at bounding box center [1115, 420] width 228 height 18
click at [1123, 411] on p "UMPGNACopyright" at bounding box center [1115, 420] width 228 height 18
drag, startPoint x: 994, startPoint y: 353, endPoint x: 1123, endPoint y: 355, distance: 129.3
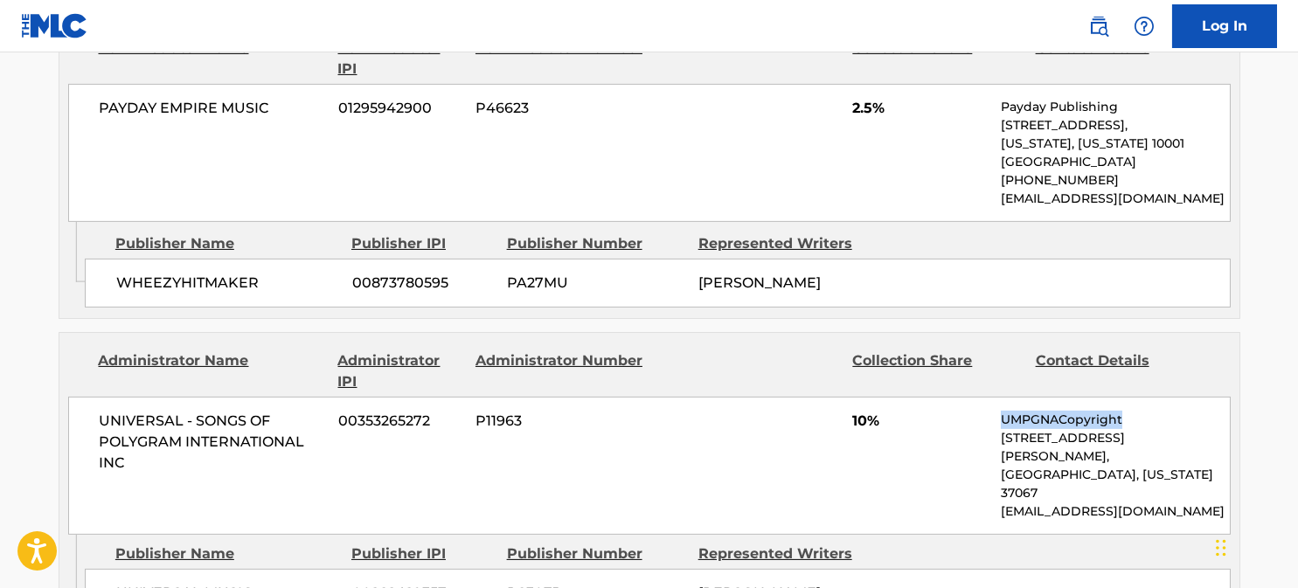
click at [1123, 397] on div "UNIVERSAL - SONGS OF POLYGRAM INTERNATIONAL INC 00353265272 P11963 10% UMPGNACo…" at bounding box center [649, 466] width 1162 height 138
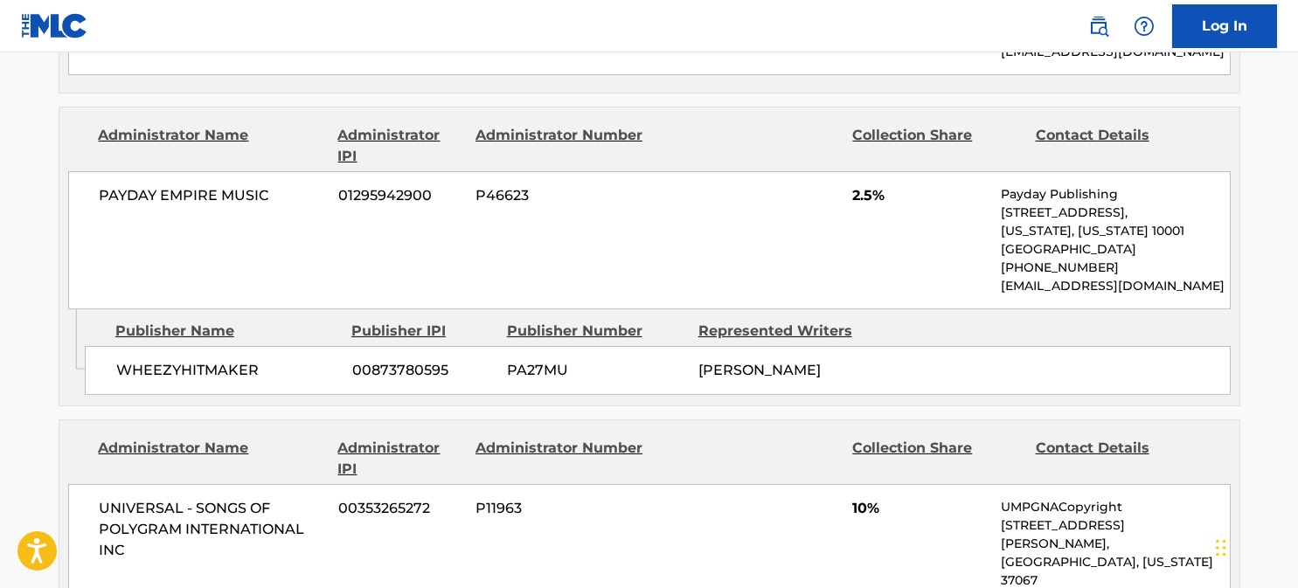
scroll to position [2621, 0]
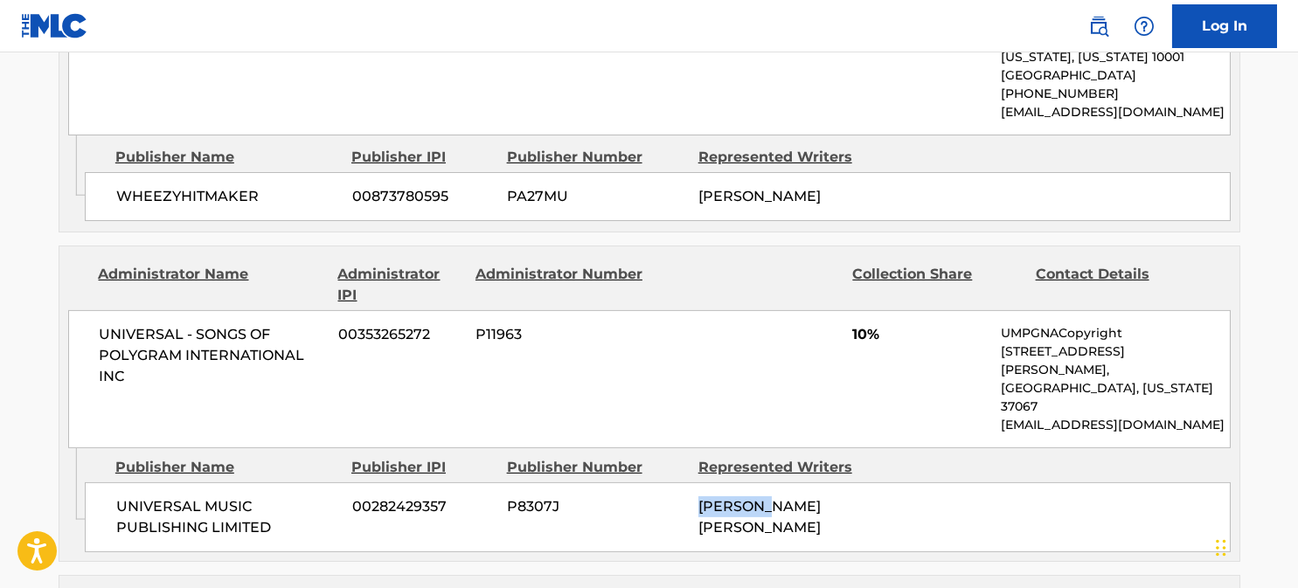
drag, startPoint x: 697, startPoint y: 401, endPoint x: 771, endPoint y: 401, distance: 73.4
click at [770, 498] on span "[PERSON_NAME] [PERSON_NAME]" at bounding box center [759, 517] width 122 height 38
click at [771, 498] on span "[PERSON_NAME] [PERSON_NAME]" at bounding box center [759, 517] width 122 height 38
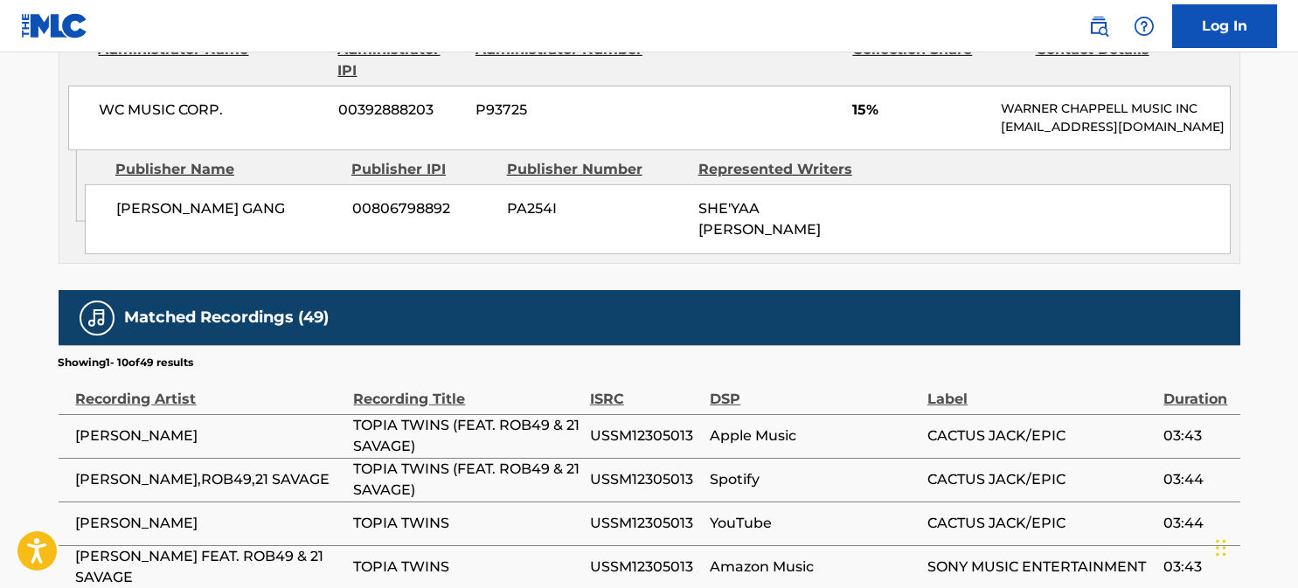
scroll to position [3407, 0]
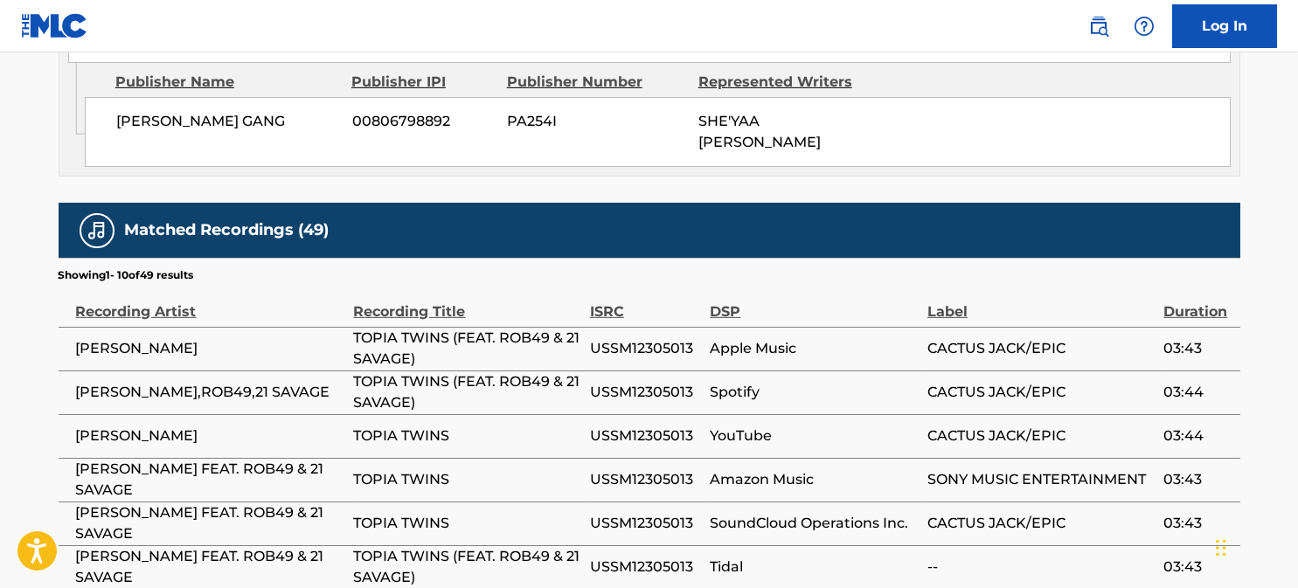
click at [145, 338] on span "[PERSON_NAME]" at bounding box center [210, 348] width 269 height 21
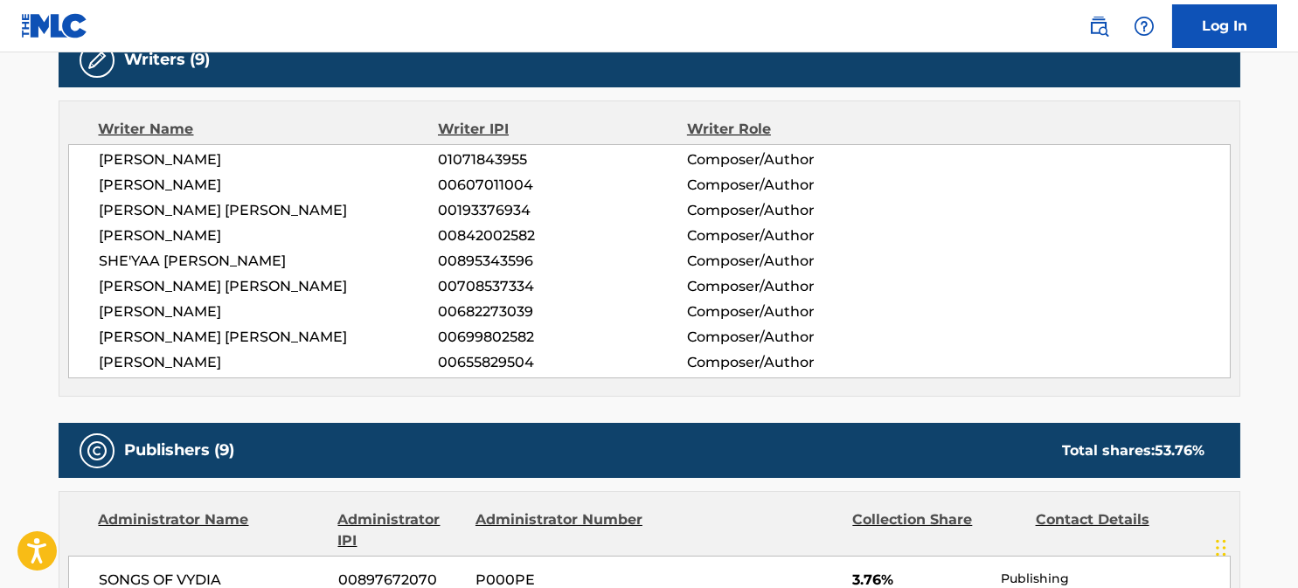
scroll to position [0, 0]
